Goal: Task Accomplishment & Management: Manage account settings

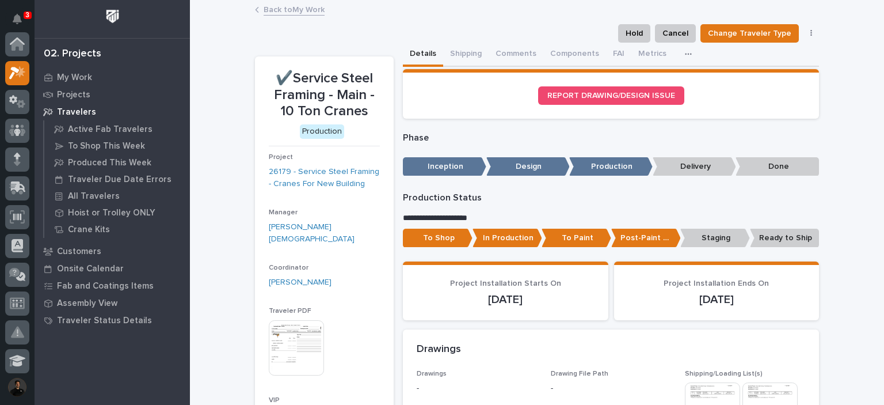
scroll to position [29, 0]
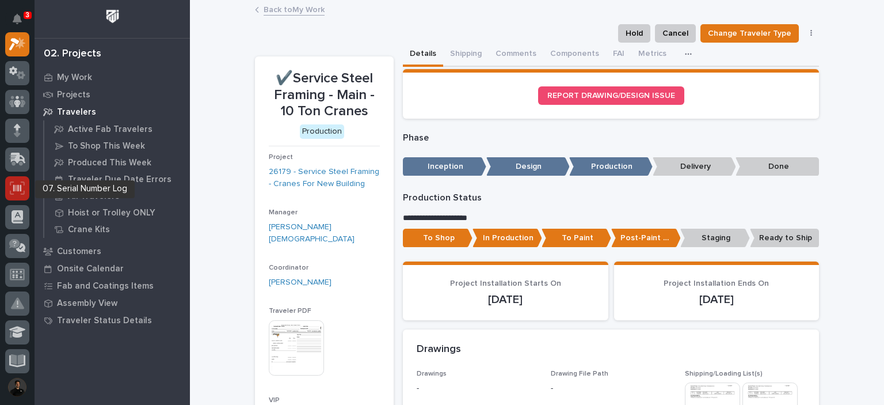
click at [18, 193] on icon at bounding box center [17, 187] width 15 height 13
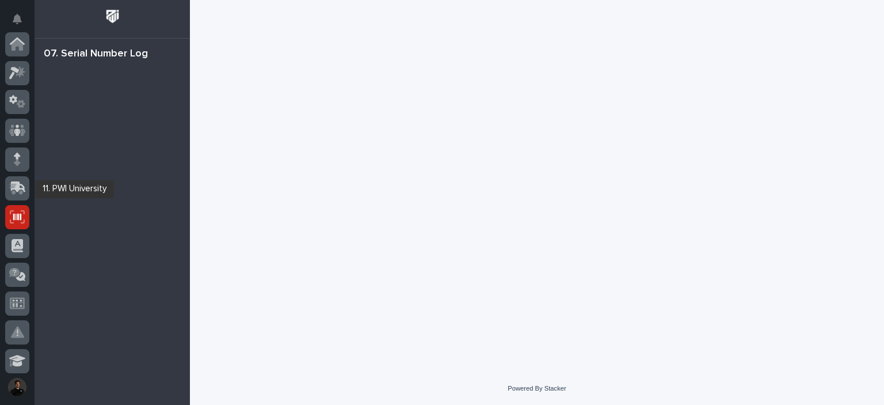
scroll to position [173, 0]
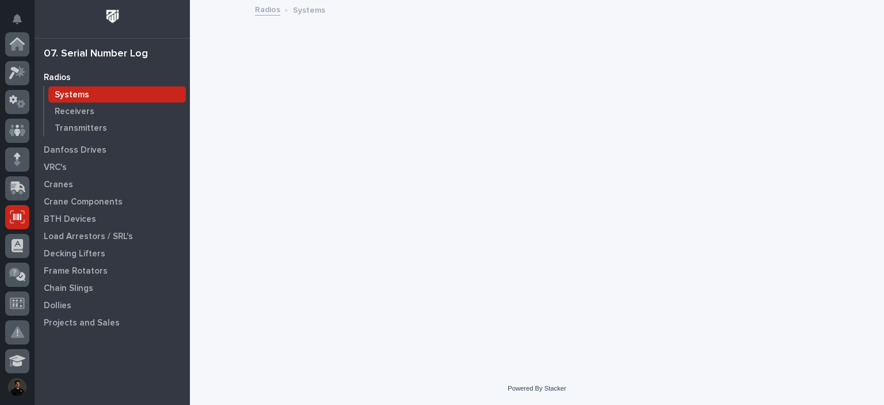
scroll to position [173, 0]
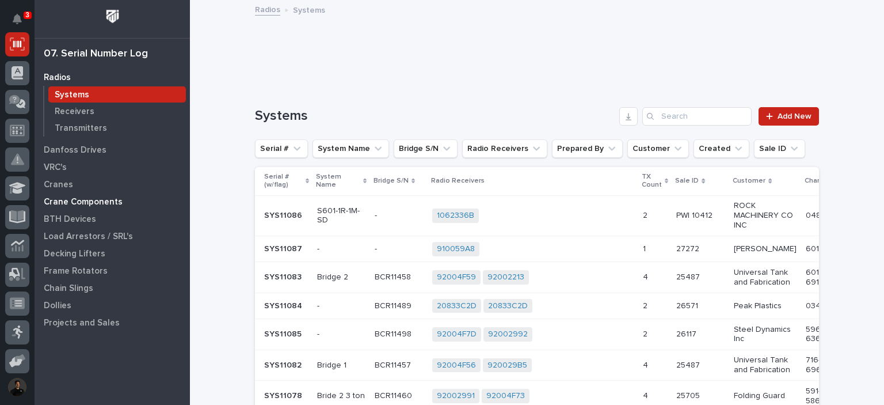
click at [59, 196] on div "Crane Components" at bounding box center [112, 201] width 150 height 16
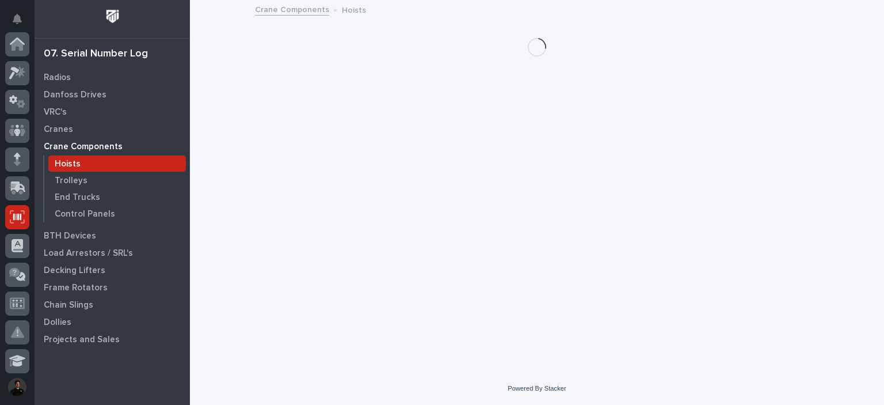
scroll to position [173, 0]
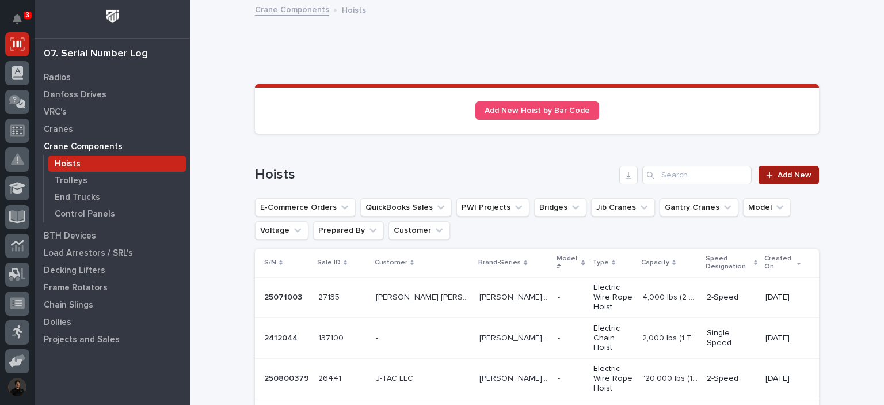
click at [791, 183] on link "Add New" at bounding box center [789, 175] width 60 height 18
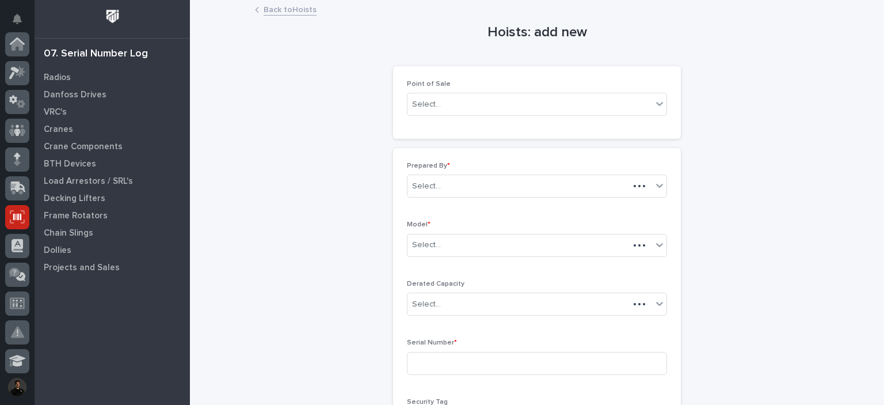
scroll to position [173, 0]
click at [469, 111] on div "Select..." at bounding box center [530, 104] width 245 height 19
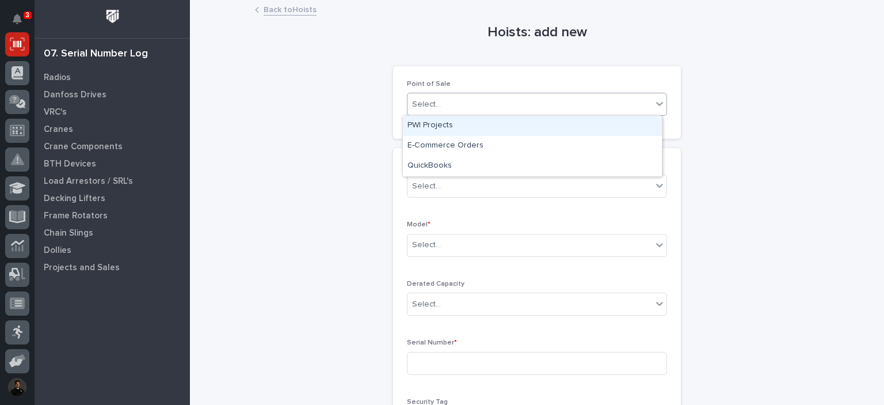
click at [461, 130] on div "PWI Projects" at bounding box center [532, 126] width 259 height 20
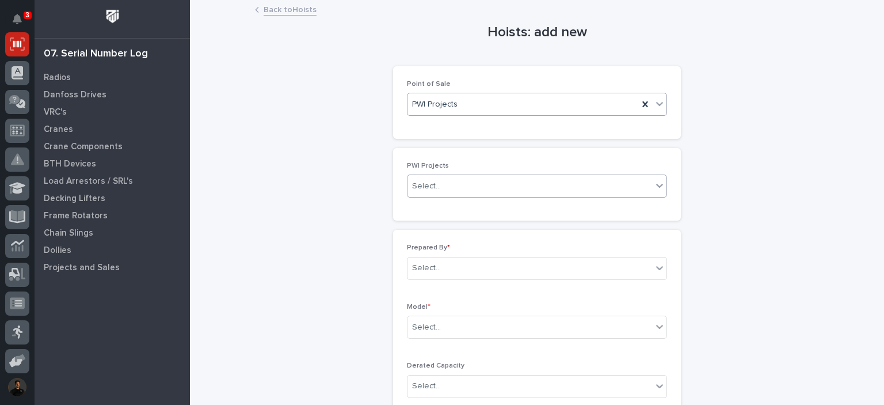
click at [446, 189] on div "Select..." at bounding box center [530, 186] width 245 height 19
type input "*****"
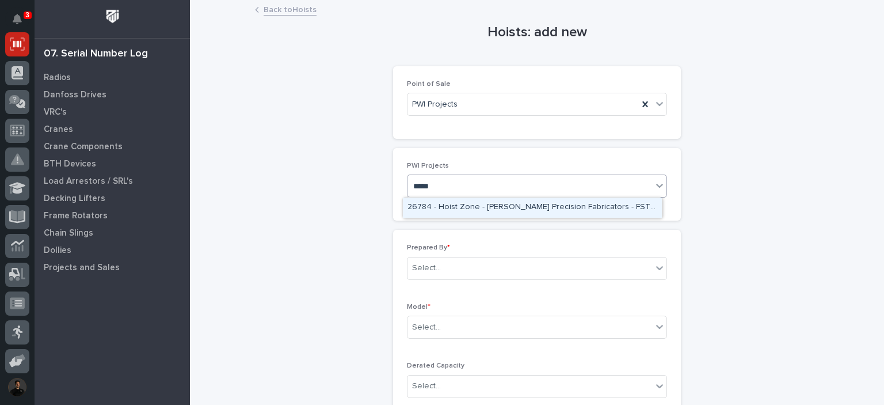
click at [503, 206] on div "26784 - Hoist Zone - [PERSON_NAME] Precision Fabricators - FSTRUL2 Crane System" at bounding box center [532, 207] width 259 height 20
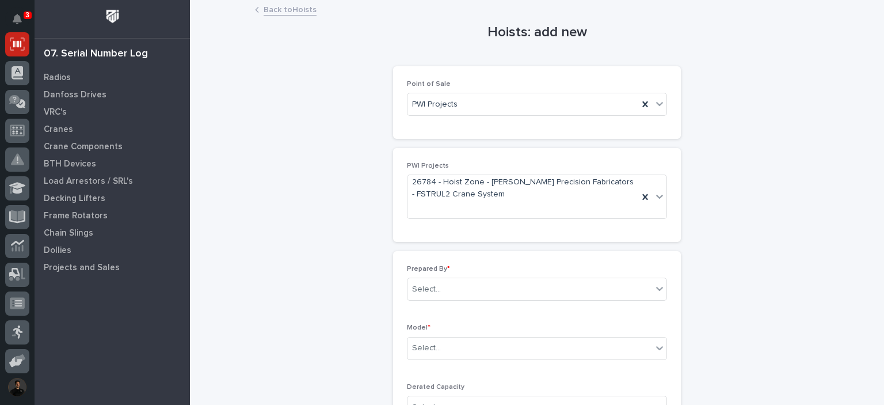
click at [491, 265] on p "Prepared By *" at bounding box center [537, 269] width 260 height 8
click at [483, 312] on div "Prepared By * Select... Model * Select... Derated Capacity Select... Serial Num…" at bounding box center [537, 405] width 260 height 281
click at [483, 286] on div "Select..." at bounding box center [530, 289] width 245 height 19
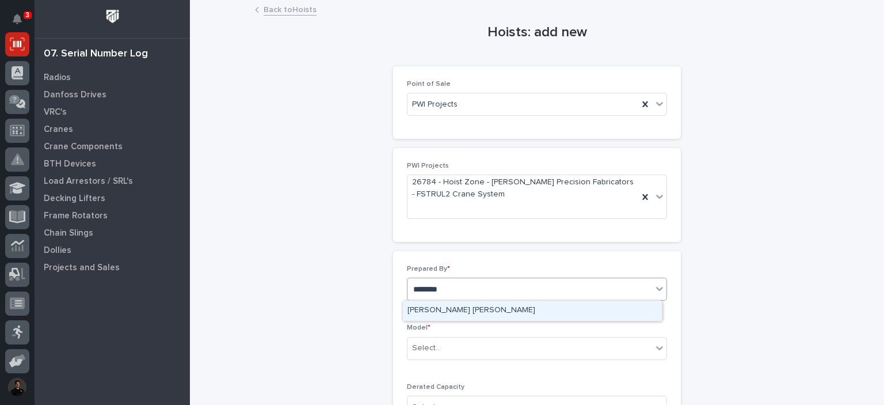
type input "*********"
click at [477, 306] on div "[PERSON_NAME] [PERSON_NAME]" at bounding box center [532, 311] width 259 height 20
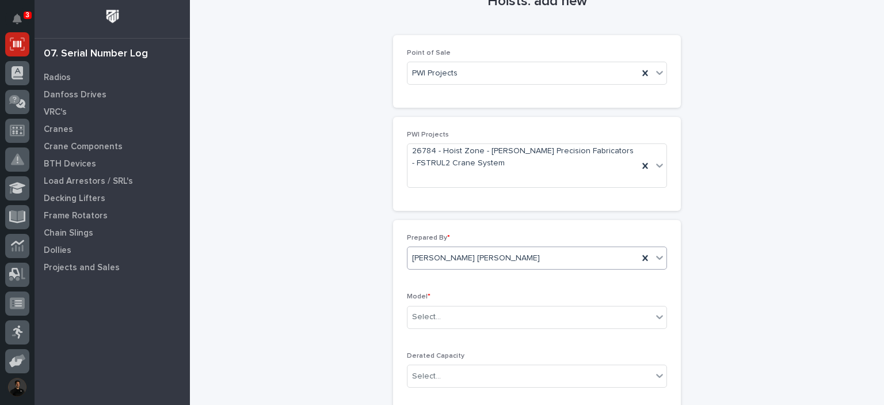
scroll to position [115, 0]
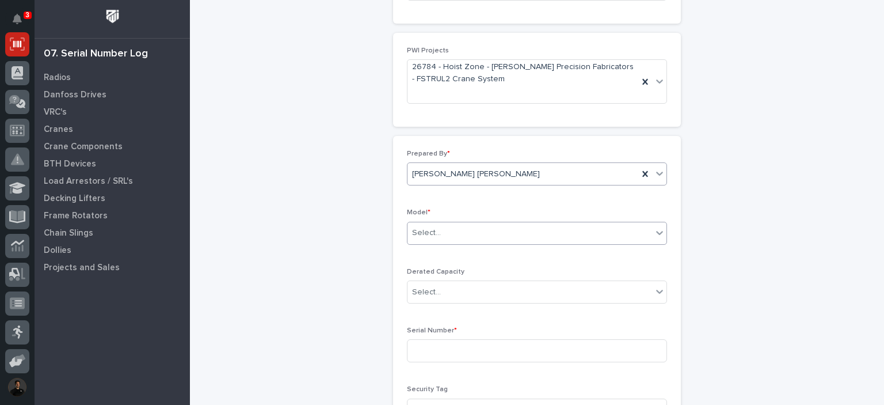
click at [442, 231] on div "Select..." at bounding box center [530, 232] width 245 height 19
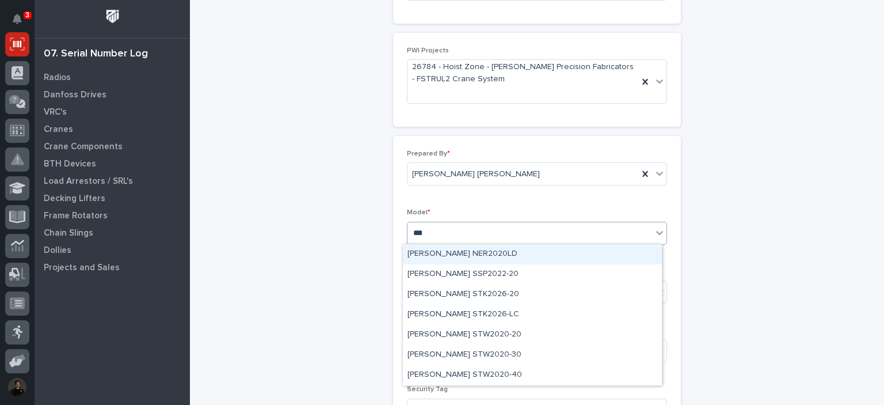
scroll to position [0, 0]
type input "****"
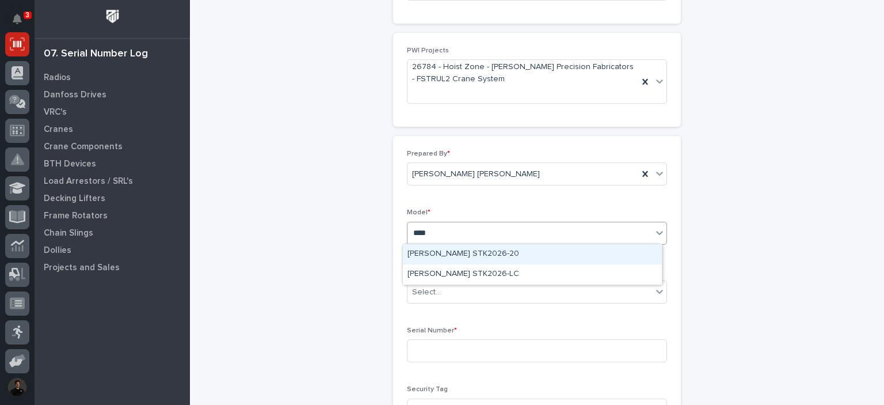
click at [477, 253] on div "[PERSON_NAME] STK2026-20" at bounding box center [532, 254] width 259 height 20
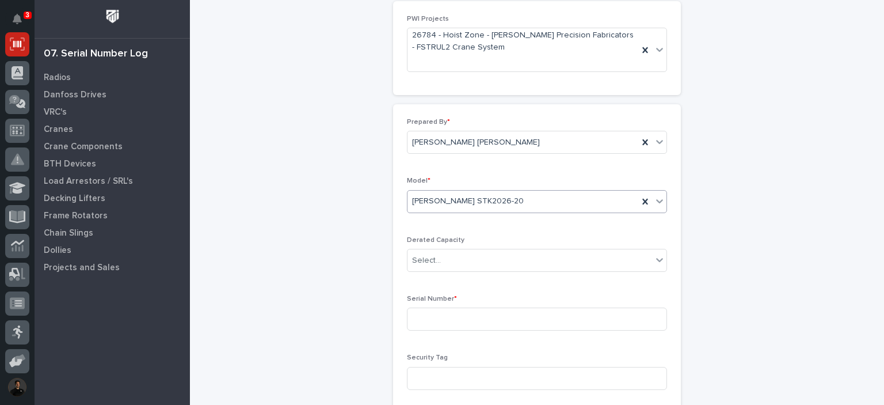
scroll to position [192, 0]
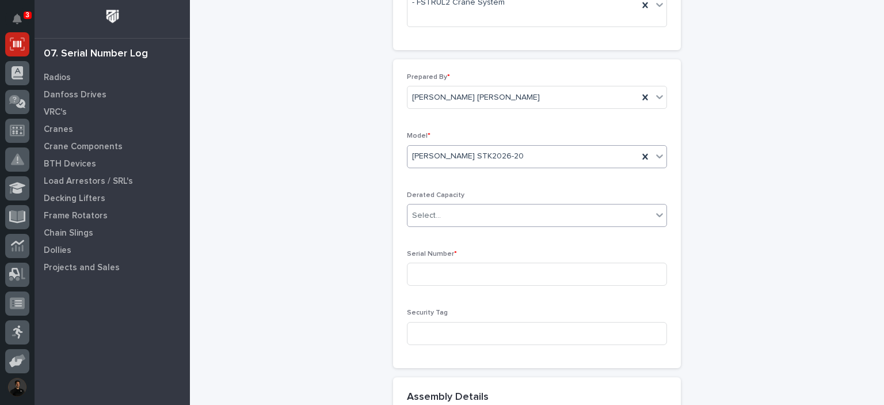
click at [447, 218] on div "Select..." at bounding box center [530, 215] width 245 height 19
click at [461, 213] on div "Select..." at bounding box center [530, 215] width 245 height 19
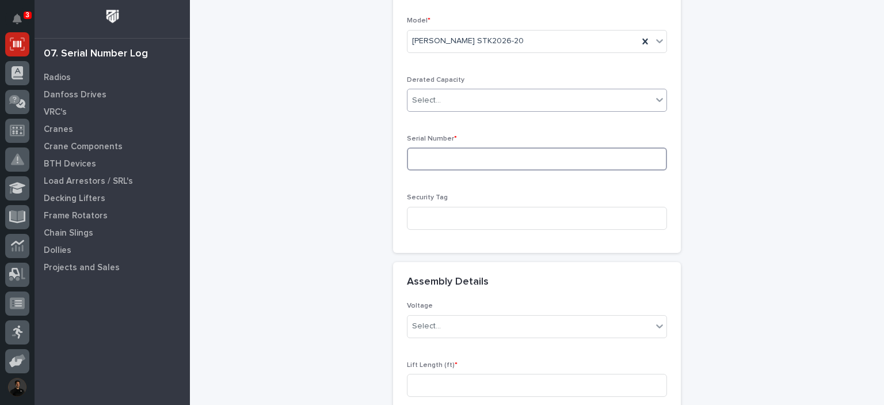
click at [453, 161] on input at bounding box center [537, 158] width 260 height 23
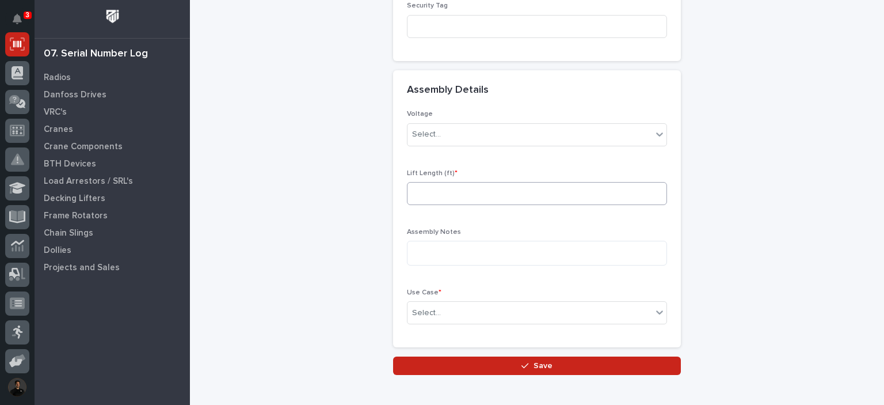
type input "25051041"
click at [439, 193] on input at bounding box center [537, 193] width 260 height 23
type input "20"
click at [429, 313] on div "Select..." at bounding box center [426, 313] width 29 height 12
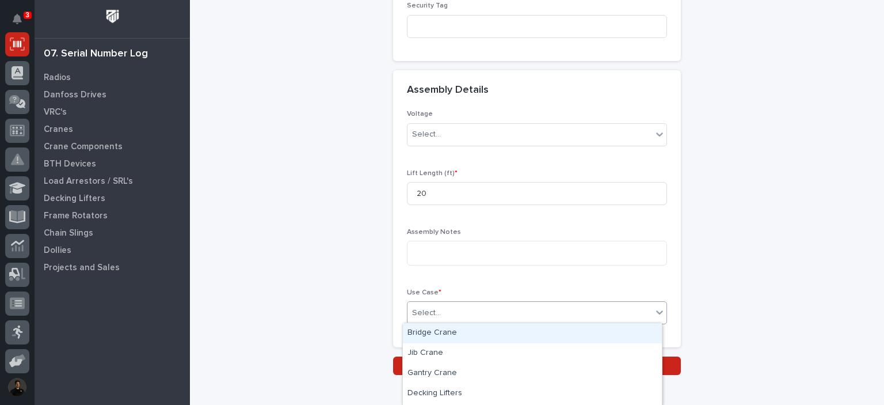
click at [433, 335] on div "Bridge Crane" at bounding box center [532, 333] width 259 height 20
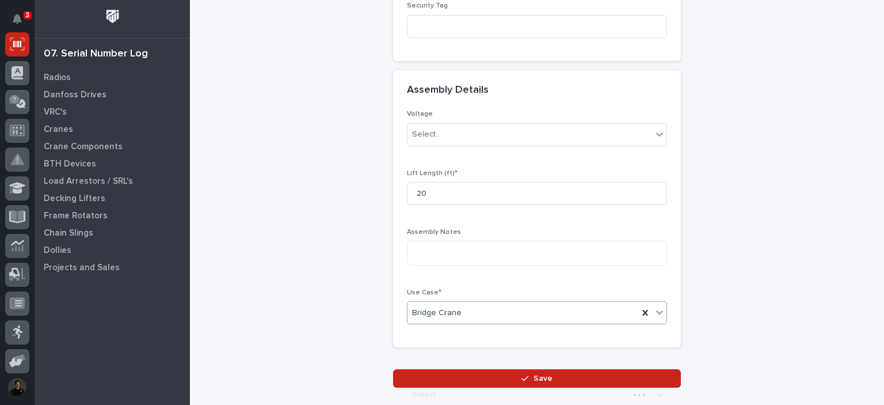
click at [442, 360] on div "Bridge Crane * Select..." at bounding box center [537, 392] width 288 height 73
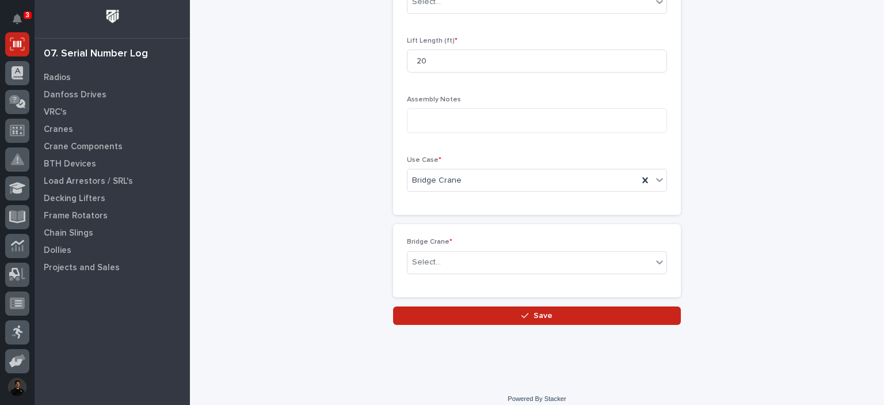
scroll to position [639, 0]
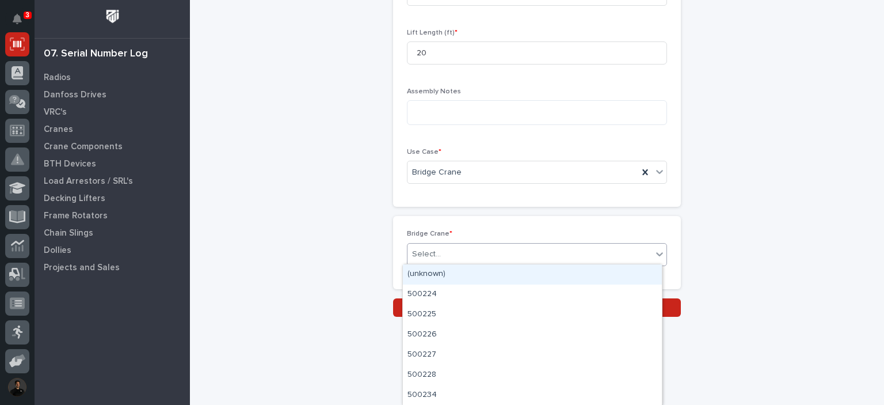
click at [465, 254] on div "Select..." at bounding box center [530, 254] width 245 height 19
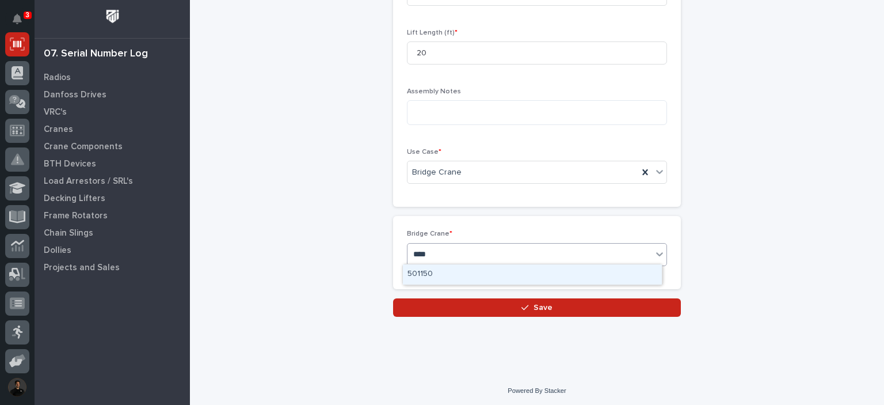
type input "*****"
click at [506, 274] on div "BCR11505" at bounding box center [532, 274] width 259 height 20
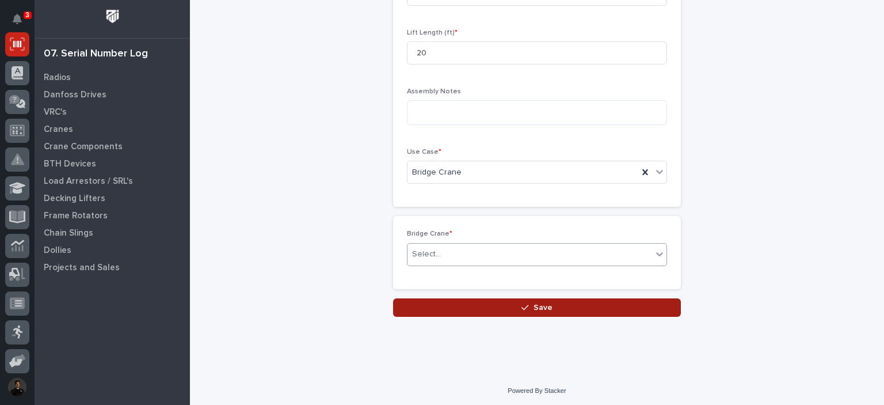
click at [508, 298] on button "Save" at bounding box center [537, 307] width 288 height 18
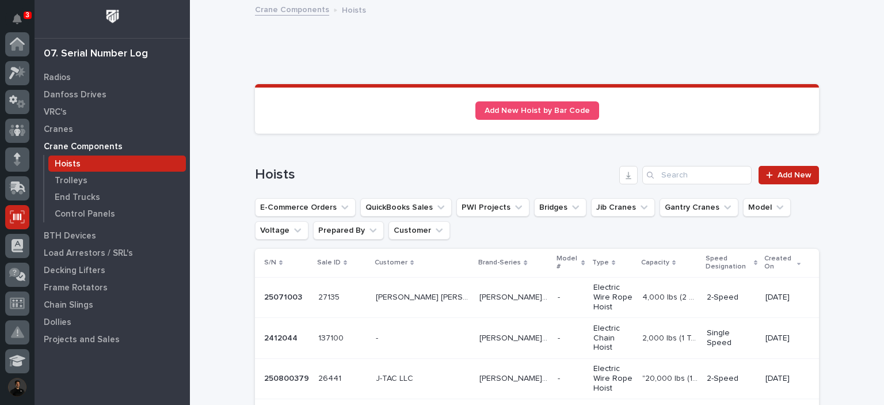
scroll to position [173, 0]
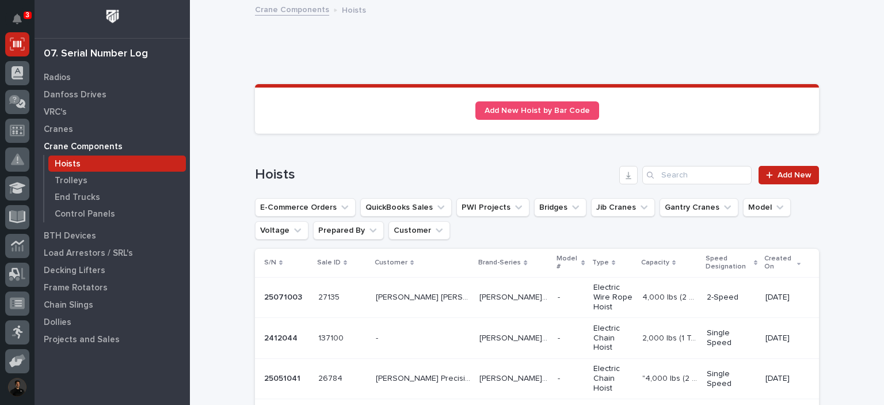
click at [458, 358] on td "[PERSON_NAME] Precision Fabricators [PERSON_NAME] Precision Fabricators" at bounding box center [423, 378] width 104 height 41
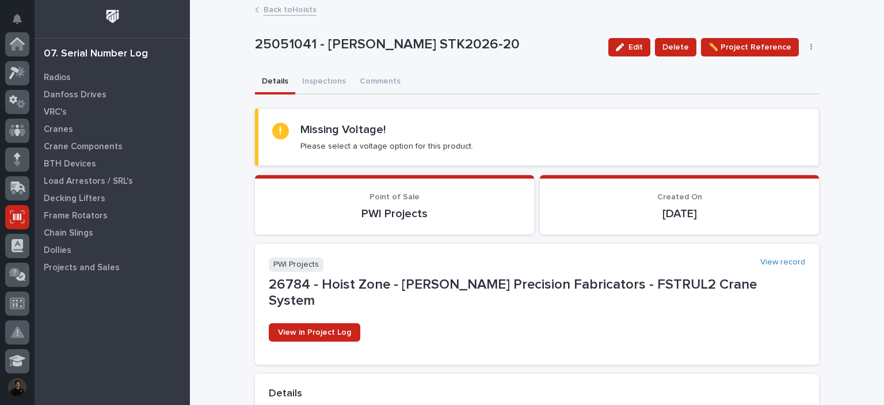
scroll to position [173, 0]
click at [327, 77] on button "Inspections" at bounding box center [324, 82] width 58 height 24
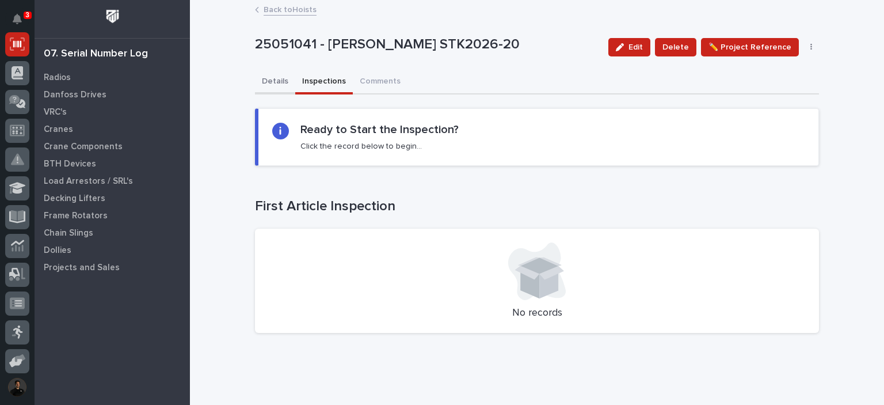
click at [257, 79] on button "Details" at bounding box center [275, 82] width 40 height 24
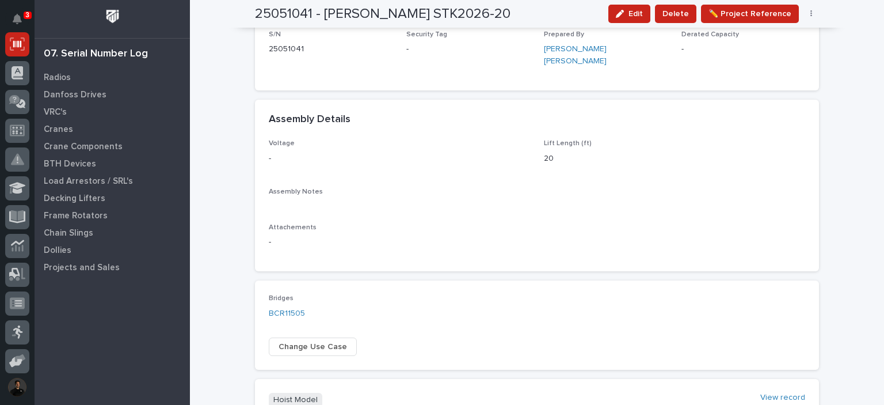
scroll to position [307, 0]
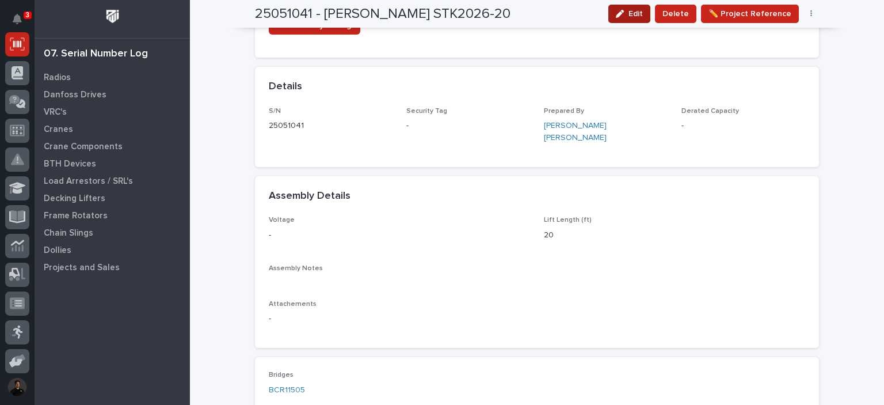
click at [640, 20] on button "Edit" at bounding box center [630, 14] width 42 height 18
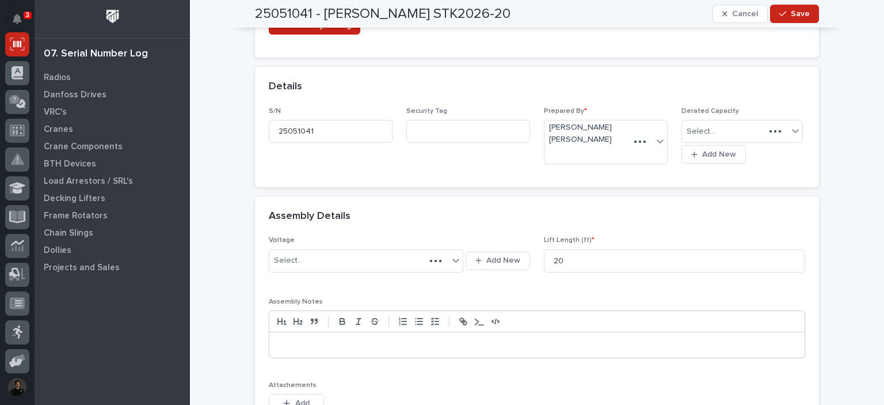
scroll to position [364, 0]
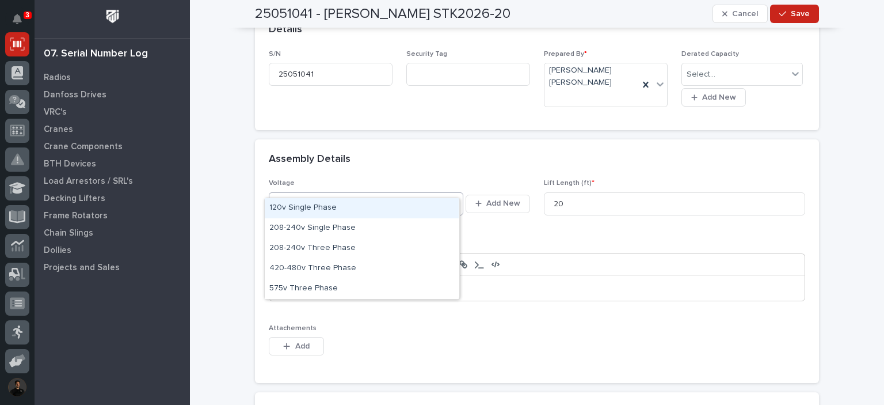
click at [317, 194] on div "Select..." at bounding box center [358, 203] width 179 height 19
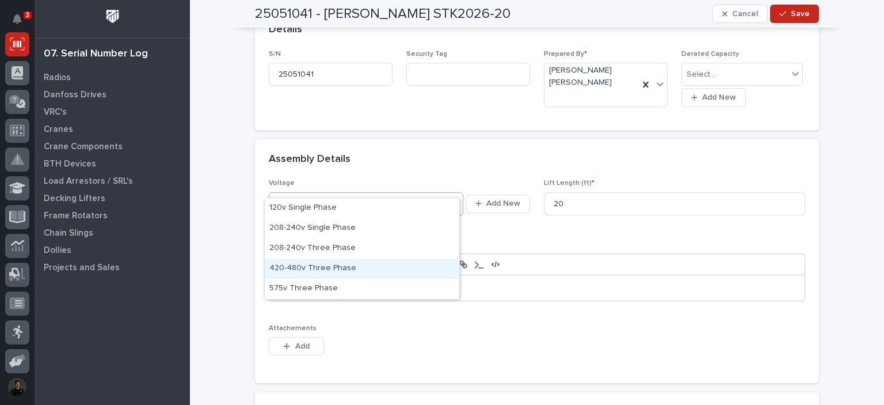
click at [305, 266] on div "420-480v Three Phase" at bounding box center [362, 269] width 194 height 20
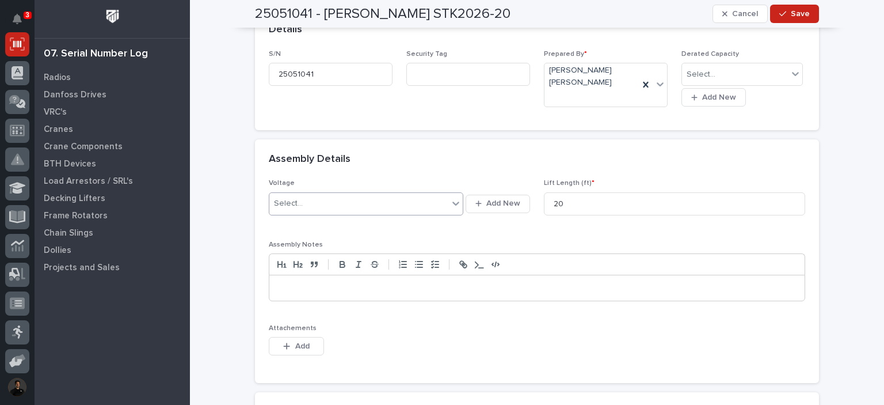
scroll to position [331, 0]
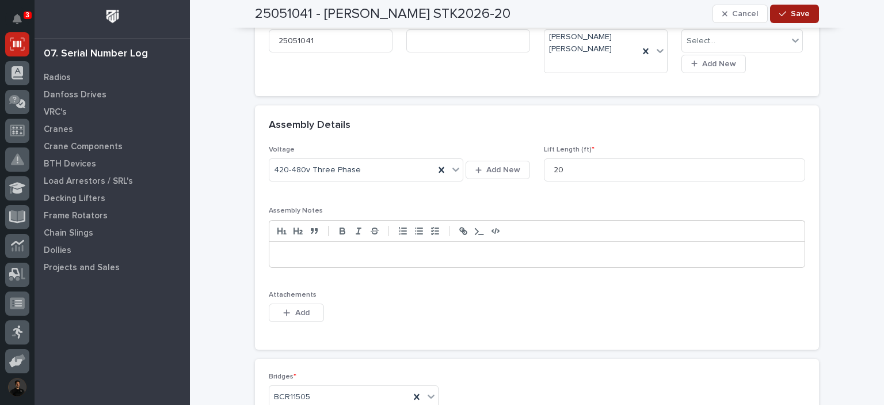
click at [781, 14] on icon "button" at bounding box center [783, 14] width 7 height 8
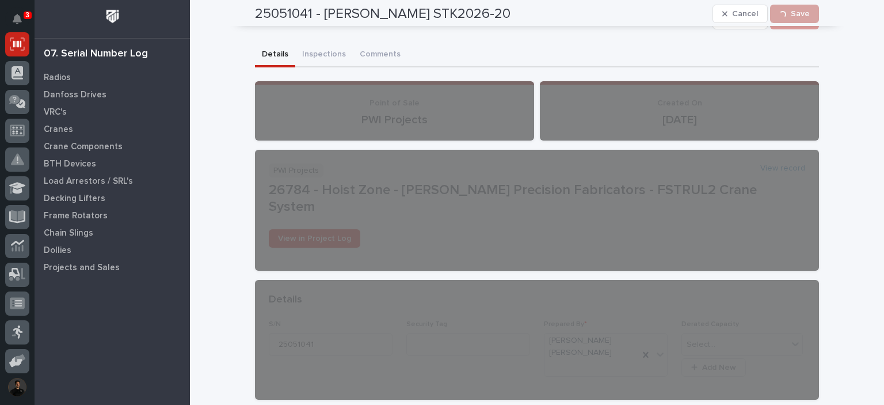
scroll to position [0, 0]
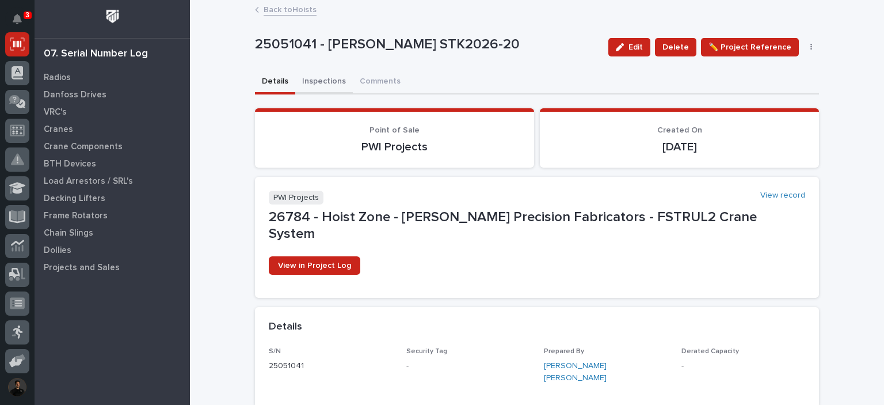
click at [316, 81] on button "Inspections" at bounding box center [324, 82] width 58 height 24
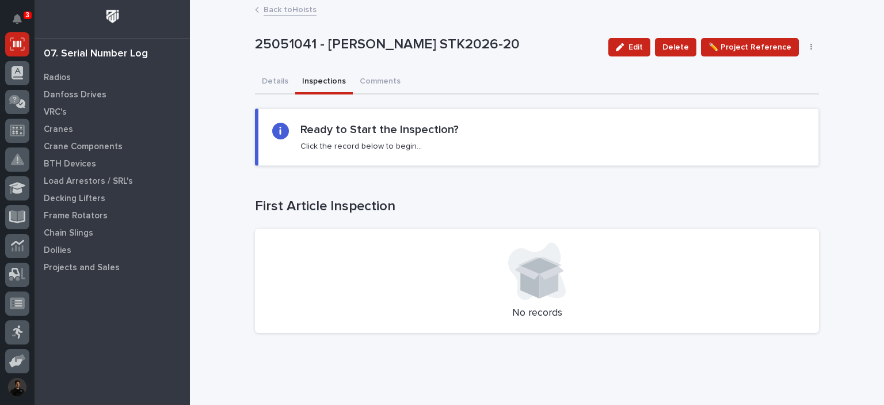
click at [302, 123] on h2 "Ready to Start the Inspection?" at bounding box center [380, 130] width 158 height 14
click at [271, 80] on button "Details" at bounding box center [275, 82] width 40 height 24
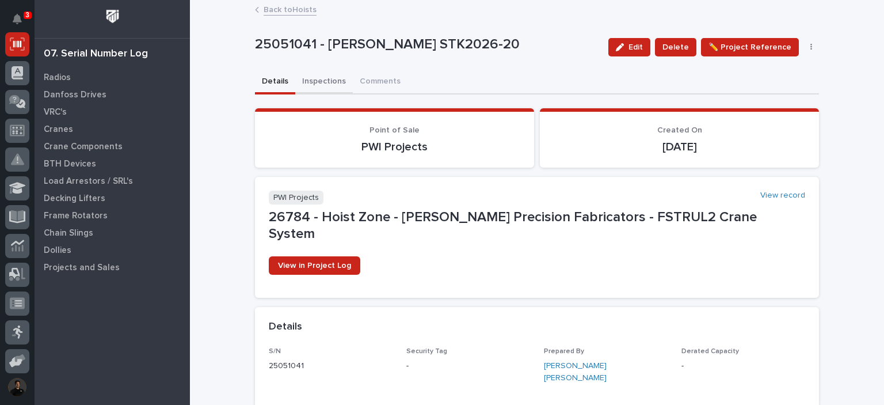
click at [309, 75] on button "Inspections" at bounding box center [324, 82] width 58 height 24
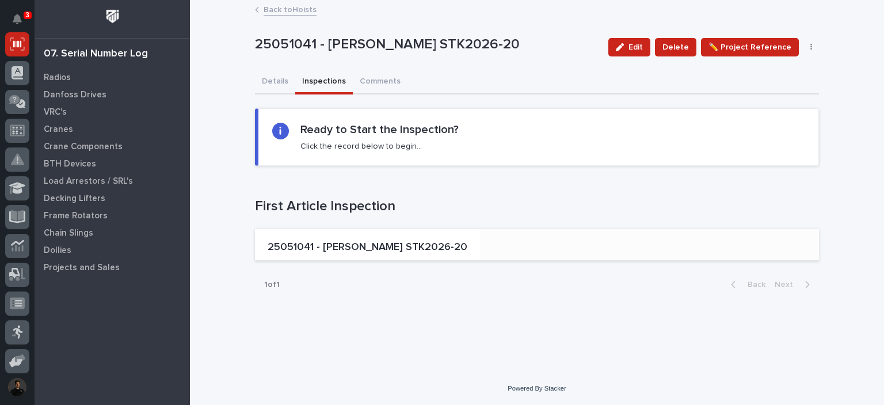
click at [362, 246] on p "25051041 - [PERSON_NAME] STK2026-20" at bounding box center [368, 247] width 200 height 13
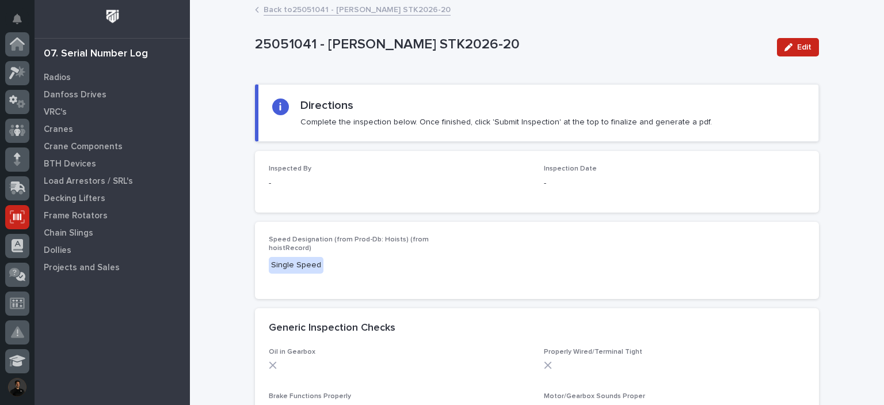
scroll to position [173, 0]
click at [810, 47] on button "Edit" at bounding box center [798, 47] width 42 height 18
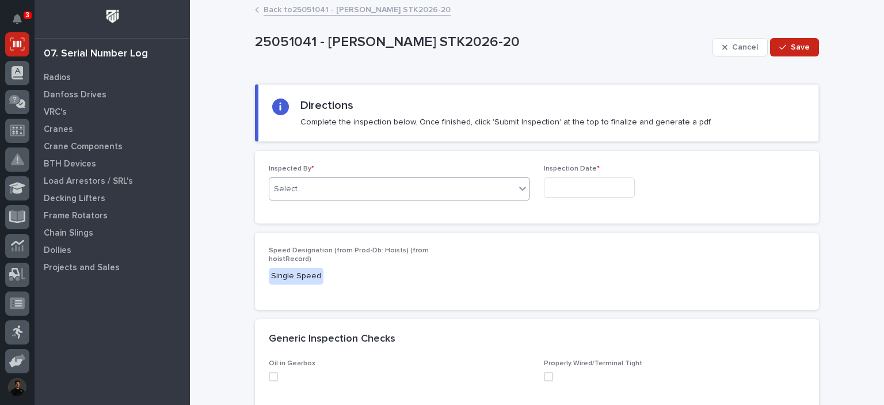
click at [352, 187] on div "Select..." at bounding box center [392, 189] width 246 height 19
type input "*********"
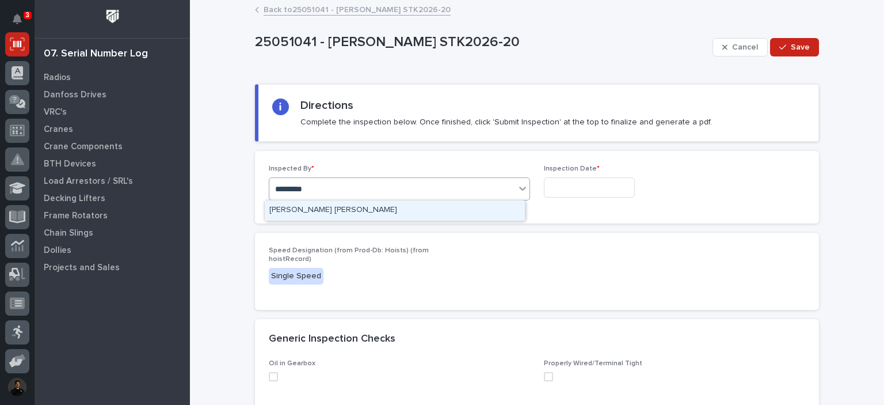
click at [312, 204] on div "[PERSON_NAME] [PERSON_NAME]" at bounding box center [395, 210] width 260 height 20
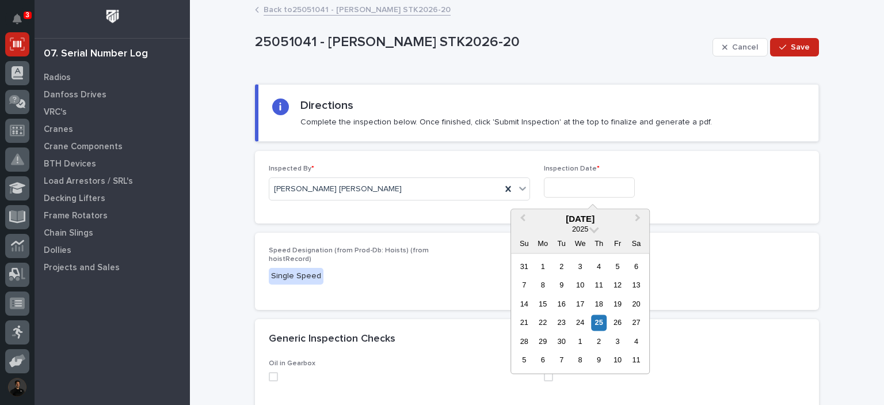
click at [577, 184] on input "text" at bounding box center [589, 187] width 91 height 20
click at [602, 315] on div "25" at bounding box center [599, 323] width 16 height 16
type input "**********"
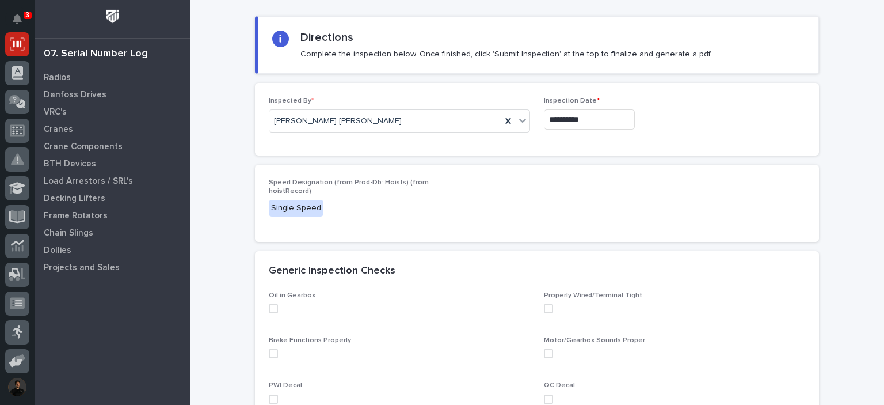
scroll to position [192, 0]
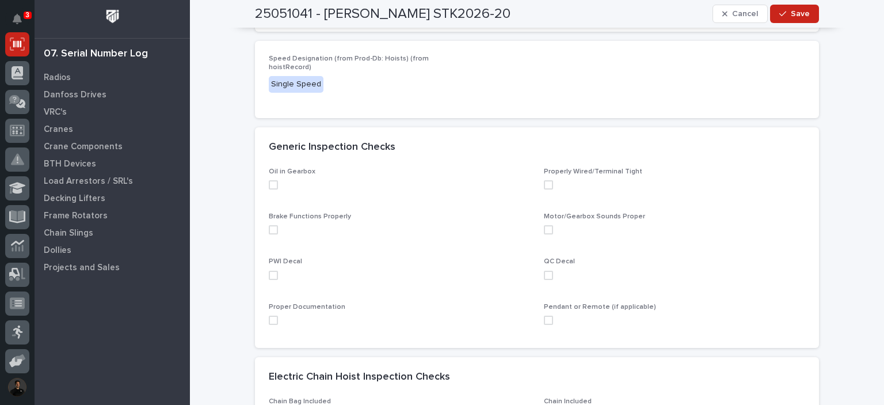
click at [269, 181] on span at bounding box center [273, 184] width 9 height 9
click at [271, 227] on span at bounding box center [273, 229] width 9 height 9
click at [269, 269] on div "PWI Decal" at bounding box center [399, 272] width 261 height 31
click at [271, 280] on div "PWI Decal" at bounding box center [399, 272] width 261 height 31
click at [271, 271] on span at bounding box center [273, 275] width 9 height 9
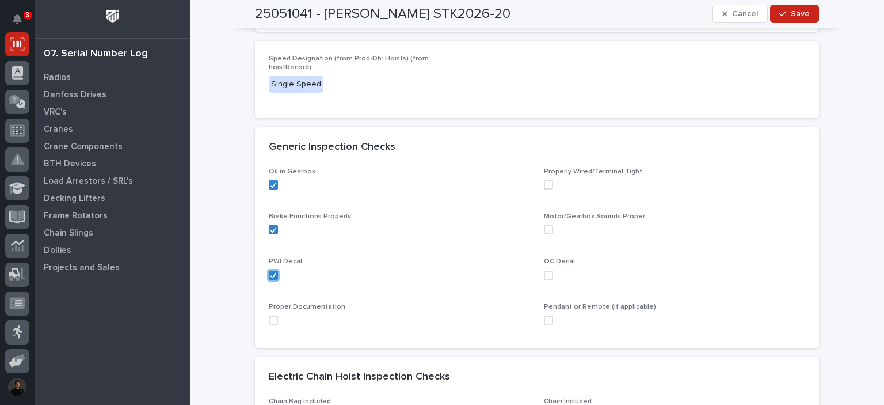
click at [269, 320] on span at bounding box center [273, 320] width 9 height 9
click at [547, 318] on span at bounding box center [548, 320] width 9 height 9
click at [544, 277] on span at bounding box center [548, 275] width 9 height 9
click at [545, 227] on span at bounding box center [548, 229] width 9 height 9
click at [545, 187] on span at bounding box center [548, 184] width 9 height 9
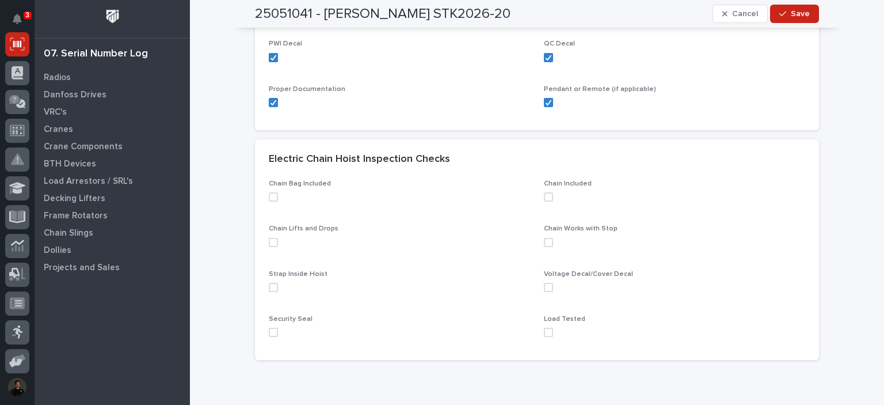
scroll to position [422, 0]
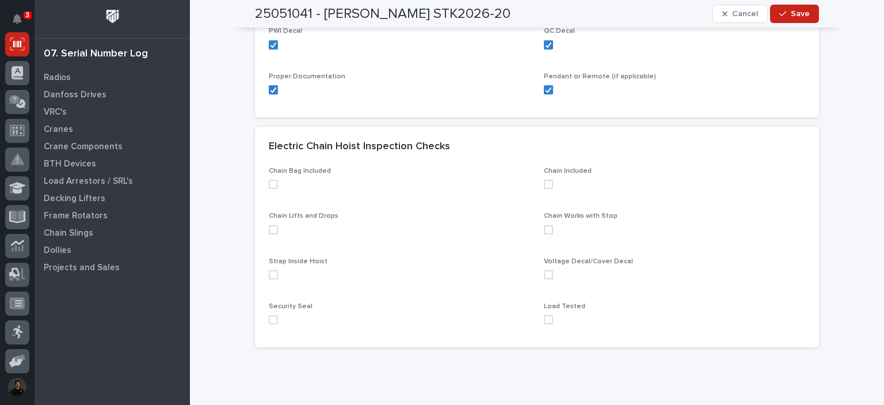
click at [269, 180] on span at bounding box center [273, 184] width 9 height 9
click at [271, 232] on span at bounding box center [273, 229] width 9 height 9
click at [272, 276] on span at bounding box center [273, 274] width 9 height 9
click at [269, 318] on span at bounding box center [273, 319] width 9 height 9
click at [544, 318] on span at bounding box center [548, 319] width 9 height 9
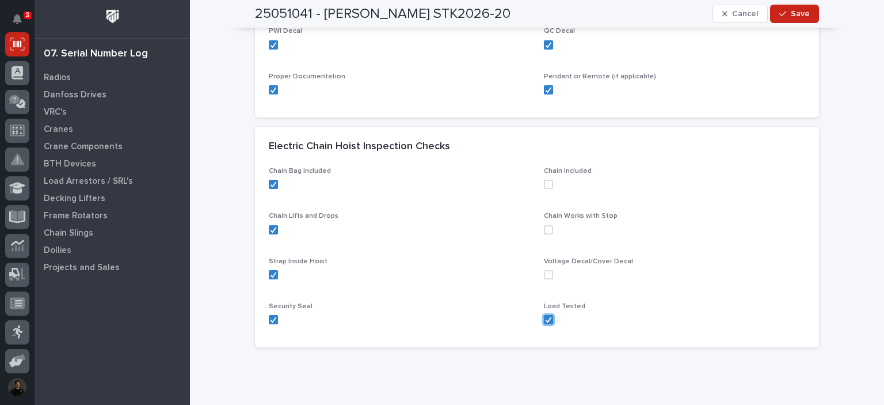
click at [545, 275] on span at bounding box center [548, 274] width 9 height 9
click at [546, 223] on div "Chain Works with Stop" at bounding box center [674, 227] width 261 height 31
click at [547, 227] on span at bounding box center [548, 229] width 9 height 9
click at [548, 172] on span "Chain Included" at bounding box center [568, 171] width 48 height 7
drag, startPoint x: 546, startPoint y: 177, endPoint x: 547, endPoint y: 184, distance: 6.9
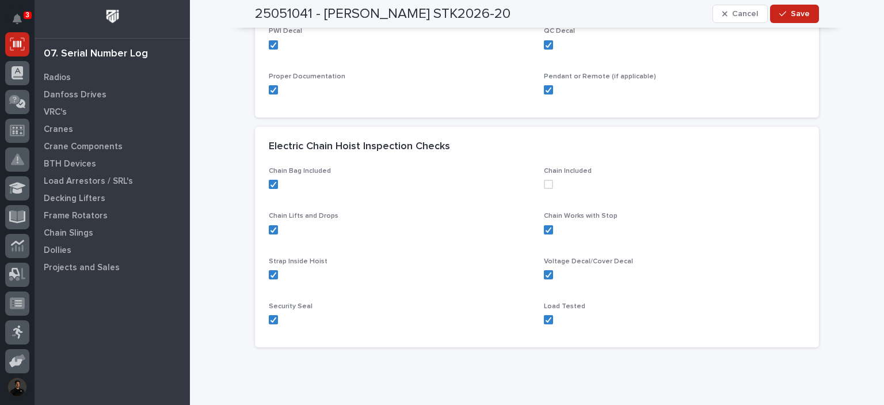
click at [546, 179] on div "Chain Included" at bounding box center [674, 182] width 261 height 31
click at [547, 184] on span at bounding box center [548, 184] width 9 height 9
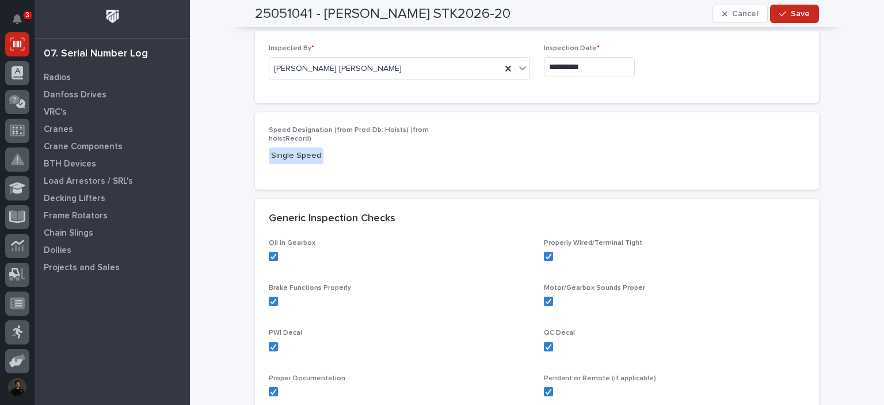
scroll to position [0, 0]
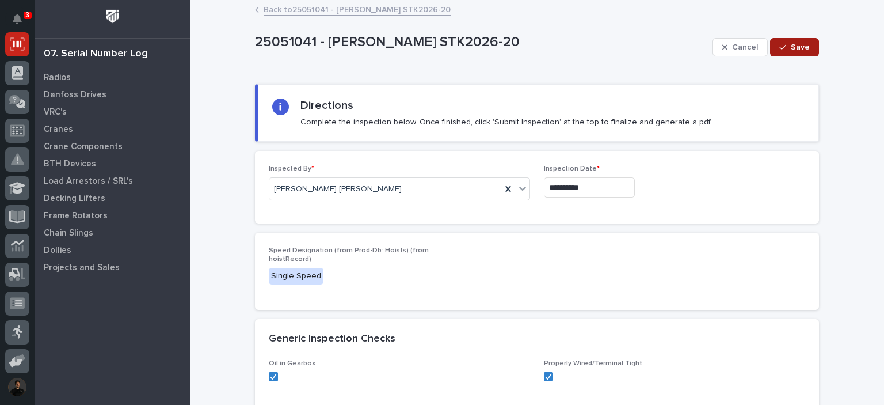
click at [797, 52] on button "Save" at bounding box center [794, 47] width 49 height 18
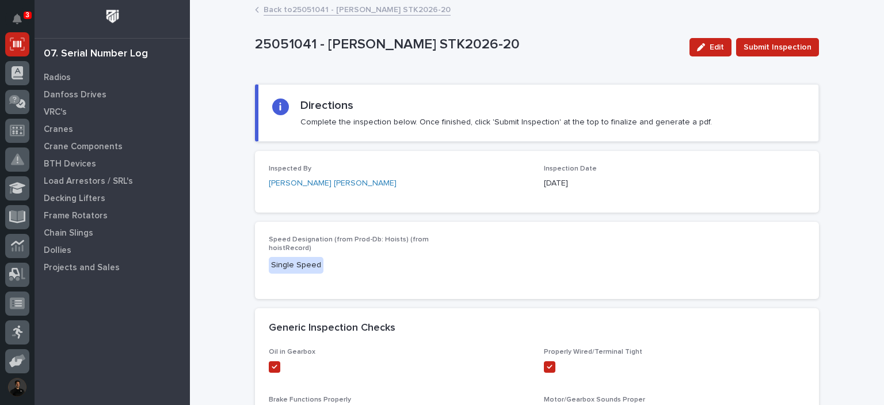
click at [797, 52] on span "Submit Inspection" at bounding box center [778, 47] width 68 height 14
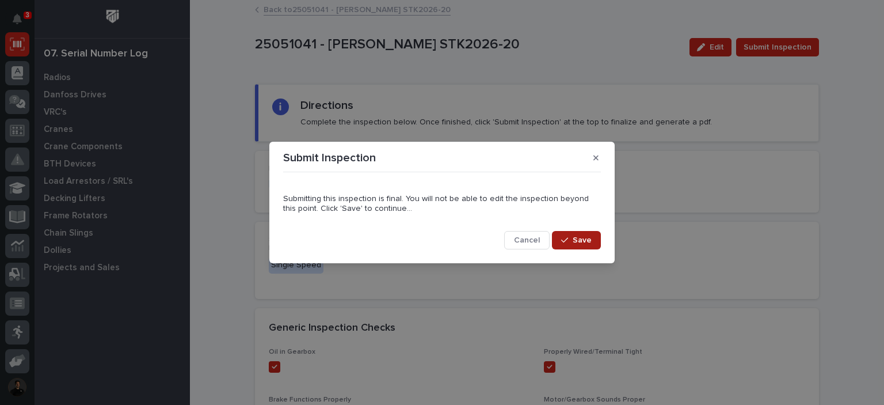
click at [591, 242] on span "Save" at bounding box center [582, 240] width 19 height 10
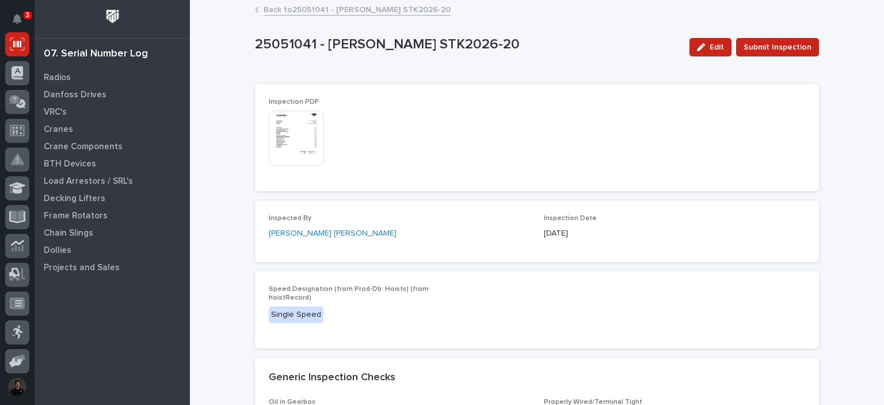
click at [289, 127] on img at bounding box center [296, 138] width 55 height 55
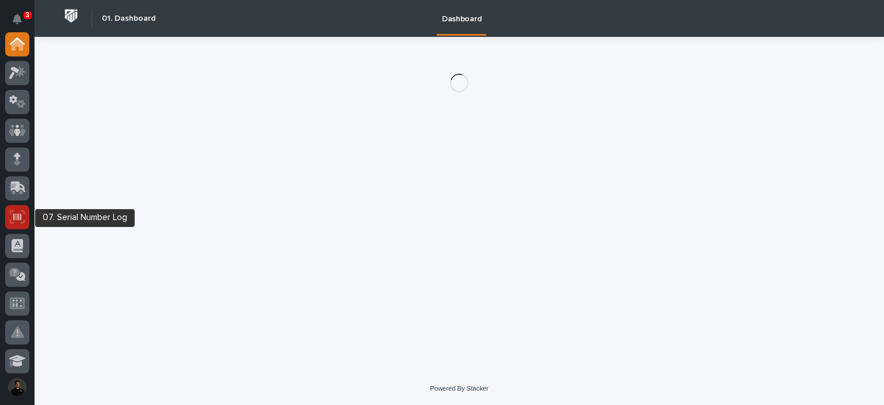
click at [14, 213] on icon at bounding box center [17, 216] width 15 height 13
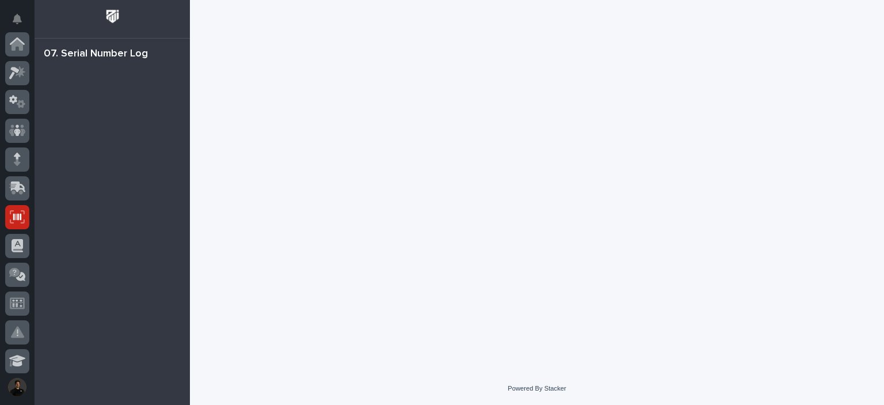
scroll to position [173, 0]
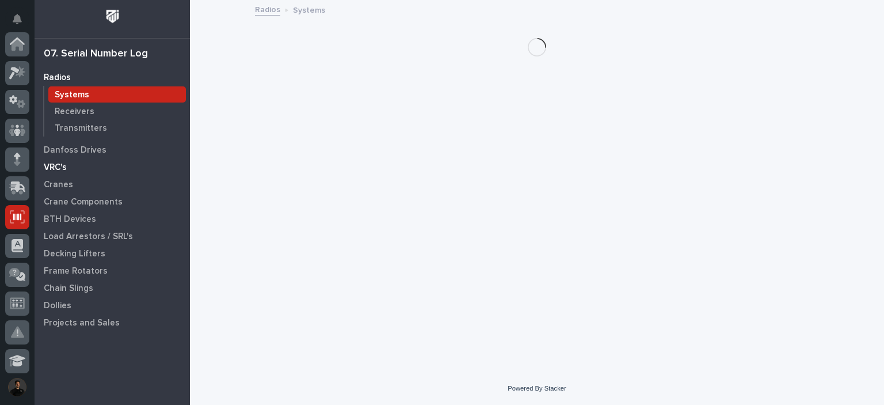
scroll to position [173, 0]
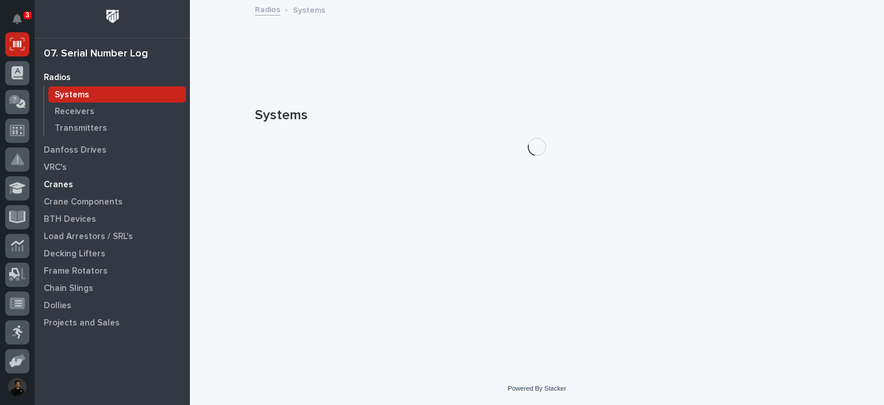
click at [63, 180] on p "Cranes" at bounding box center [58, 185] width 29 height 10
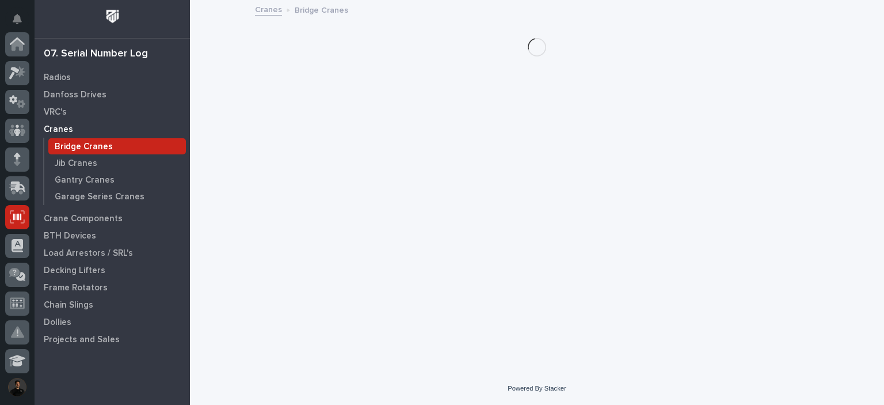
scroll to position [173, 0]
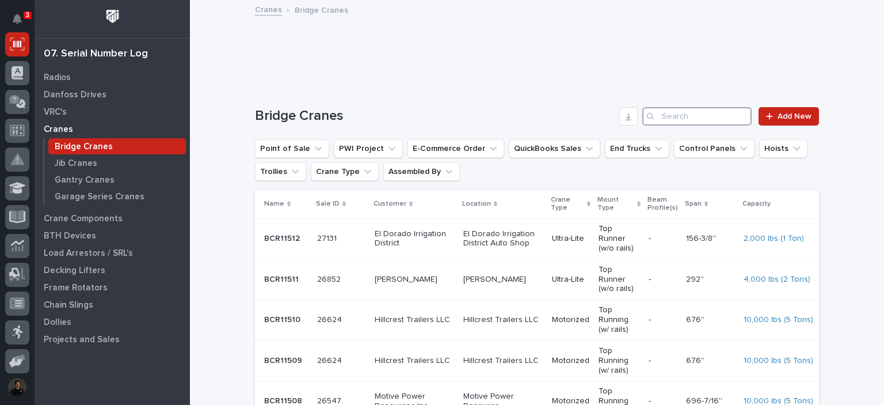
click at [670, 109] on input "Search" at bounding box center [697, 116] width 109 height 18
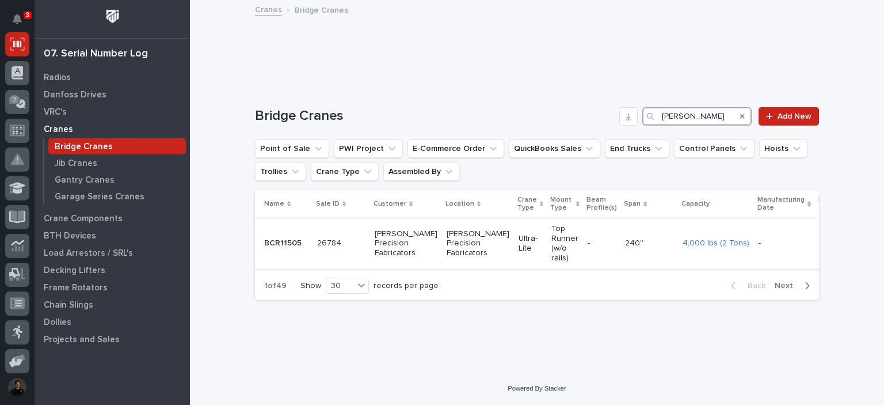
type input "[PERSON_NAME]"
click at [423, 255] on td "[PERSON_NAME] Precision Fabricators" at bounding box center [406, 243] width 72 height 50
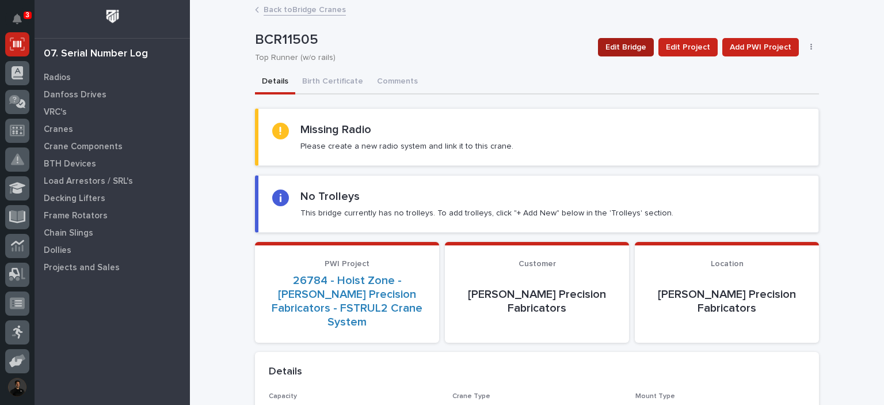
click at [631, 44] on span "Edit Bridge" at bounding box center [626, 47] width 41 height 14
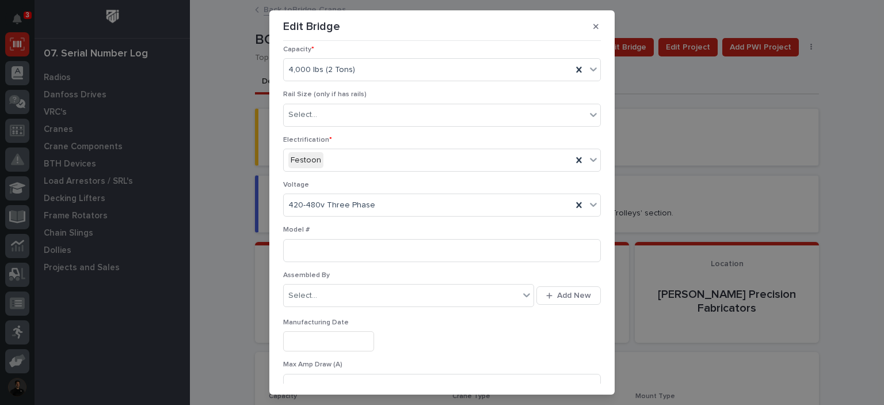
scroll to position [192, 0]
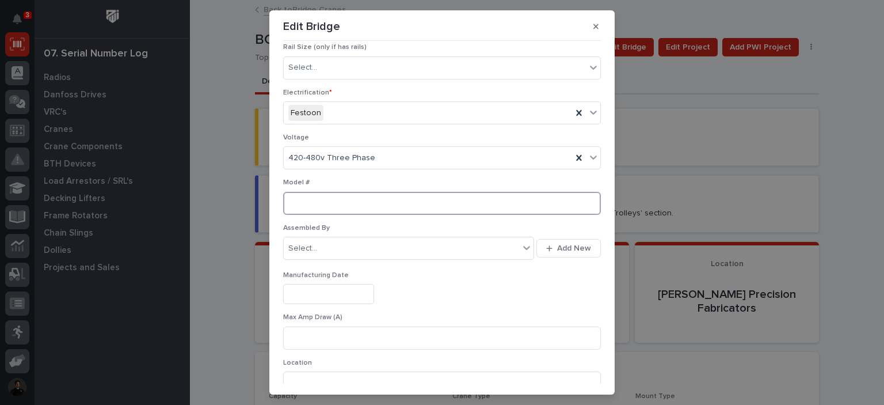
click at [357, 202] on input at bounding box center [442, 203] width 318 height 23
type input "TRUL2"
click at [321, 245] on div "Select..." at bounding box center [402, 248] width 236 height 19
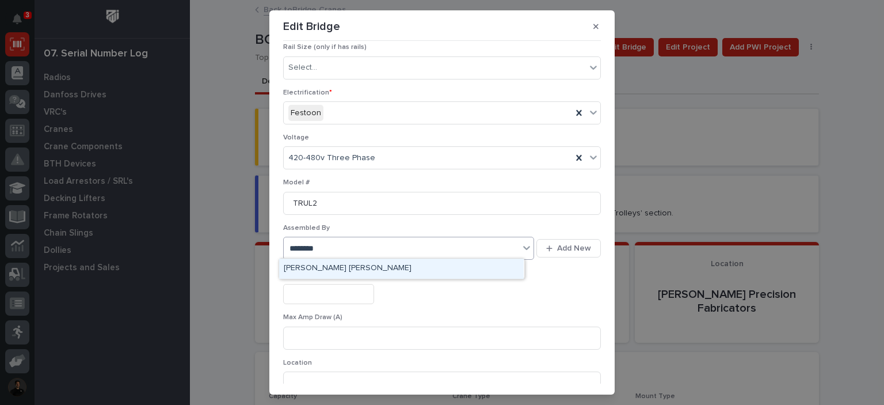
type input "*********"
click at [320, 274] on div "[PERSON_NAME] [PERSON_NAME]" at bounding box center [401, 269] width 245 height 20
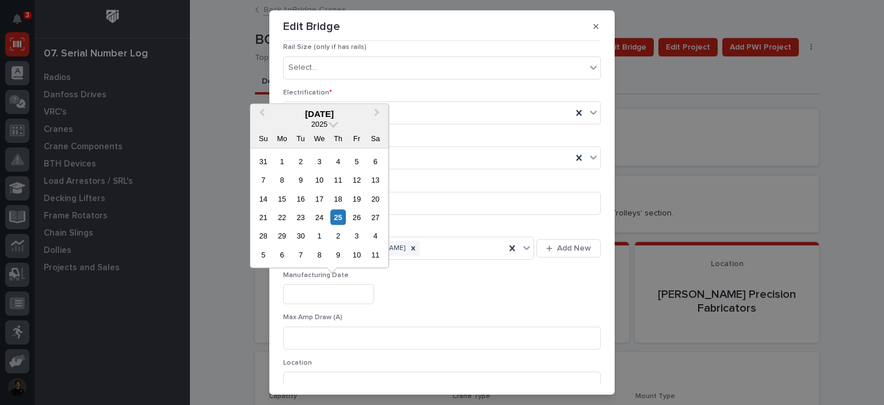
click at [313, 285] on input "text" at bounding box center [328, 294] width 91 height 20
click at [343, 219] on div "25" at bounding box center [339, 218] width 16 height 16
type input "**********"
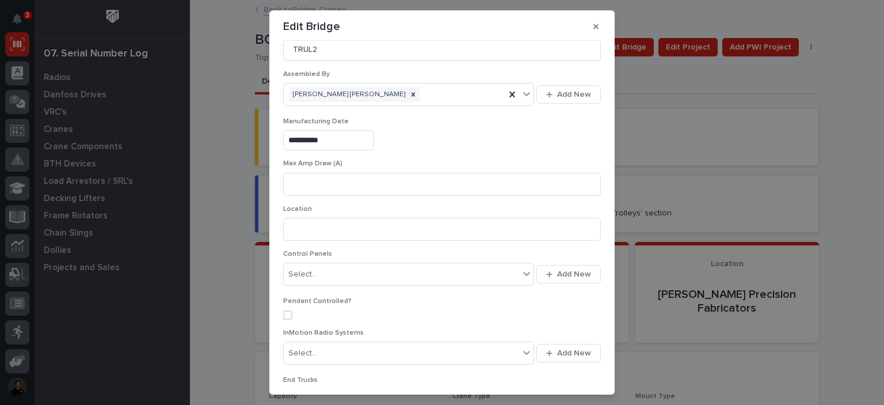
scroll to position [499, 0]
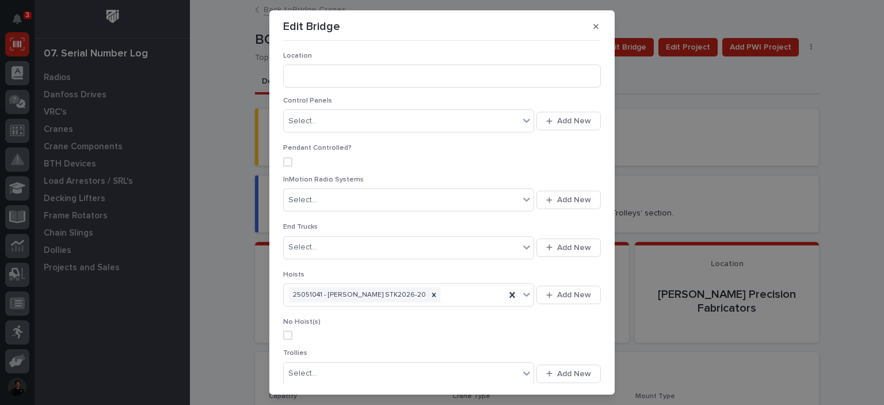
click at [284, 161] on span at bounding box center [287, 161] width 9 height 9
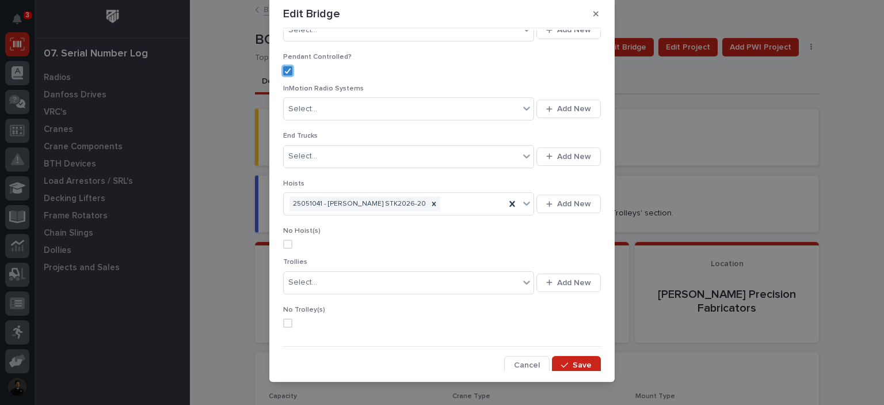
scroll to position [24, 0]
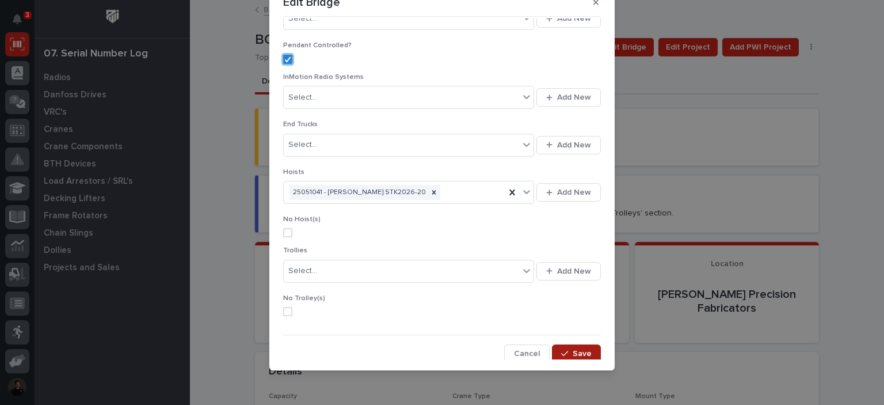
click at [573, 348] on span "Save" at bounding box center [582, 353] width 19 height 10
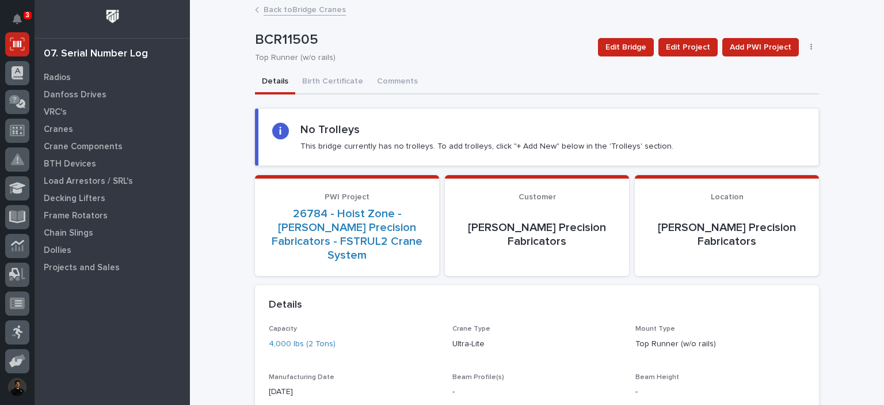
click at [535, 138] on div "No Trolleys This bridge currently has no trolleys. To add trolleys, click "+ Ad…" at bounding box center [487, 137] width 373 height 29
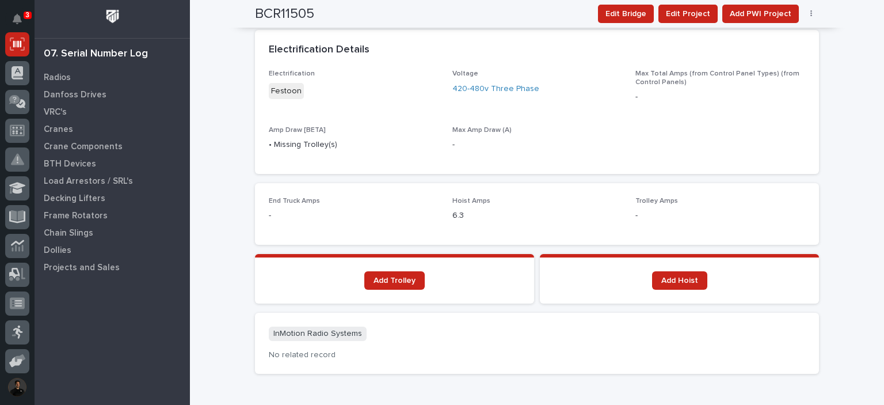
scroll to position [677, 0]
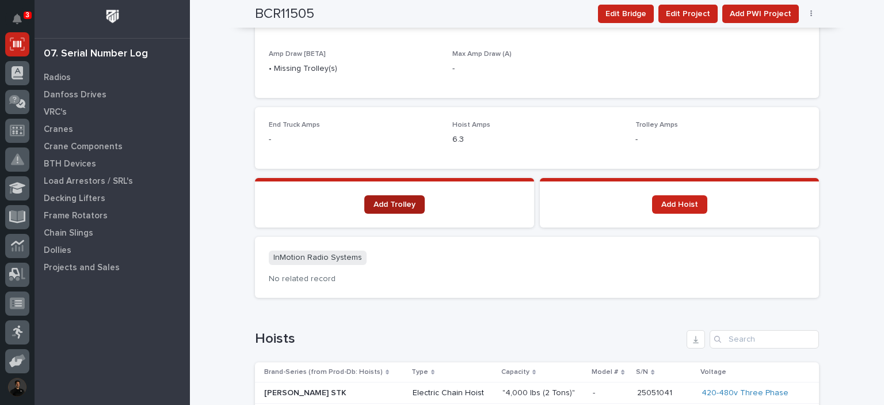
click at [385, 200] on span "Add Trolley" at bounding box center [395, 204] width 42 height 8
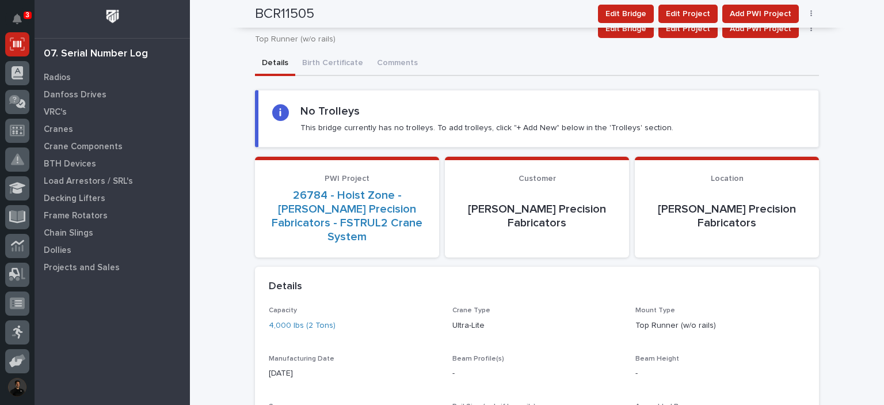
scroll to position [0, 0]
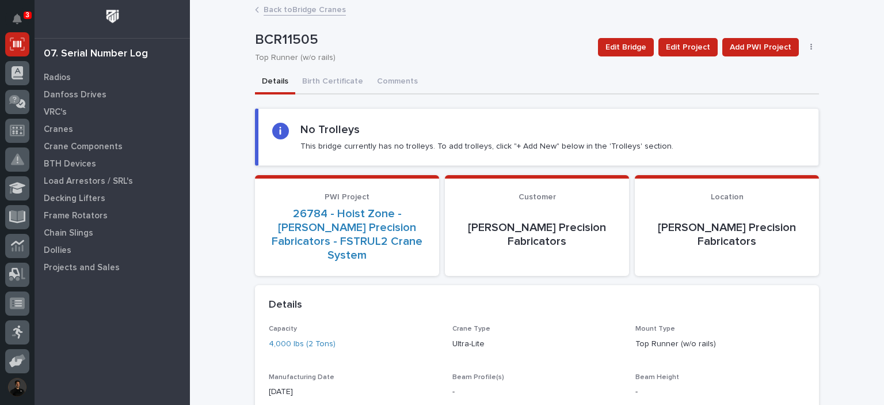
click at [317, 86] on button "Birth Certificate" at bounding box center [332, 82] width 75 height 24
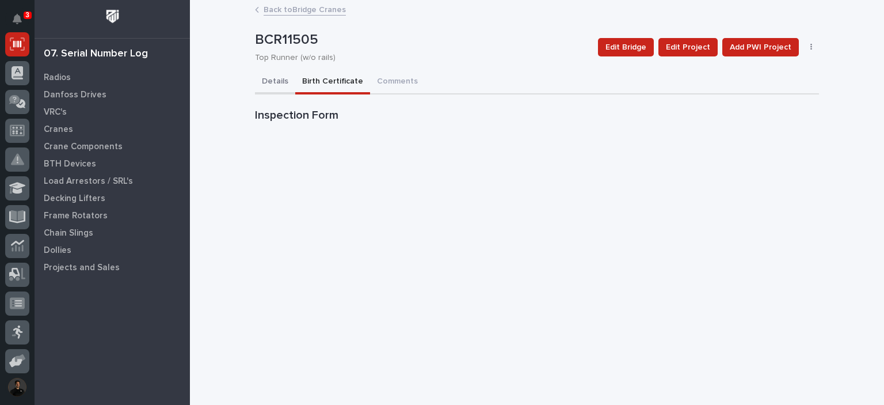
click at [265, 81] on button "Details" at bounding box center [275, 82] width 40 height 24
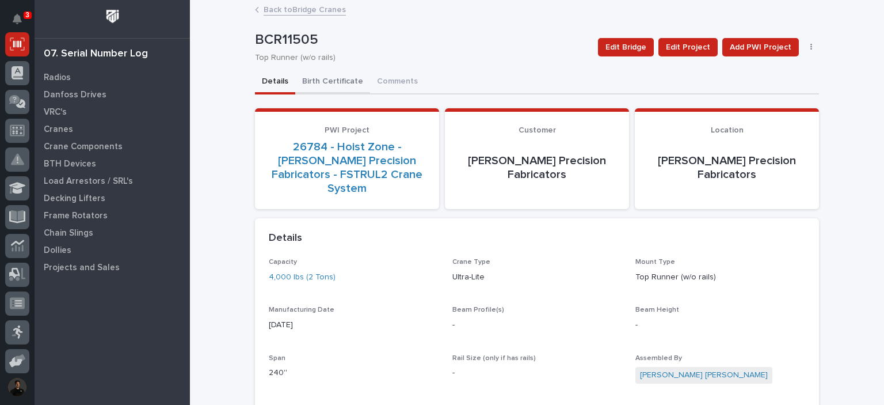
click at [315, 81] on button "Birth Certificate" at bounding box center [332, 82] width 75 height 24
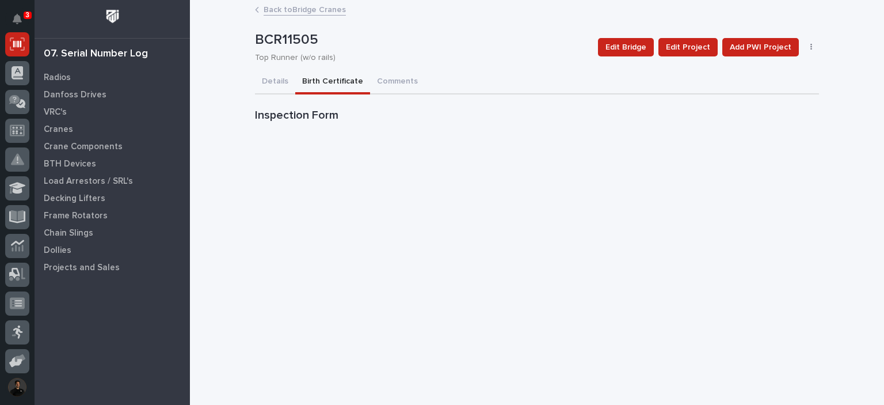
click at [319, 81] on button "Birth Certificate" at bounding box center [332, 82] width 75 height 24
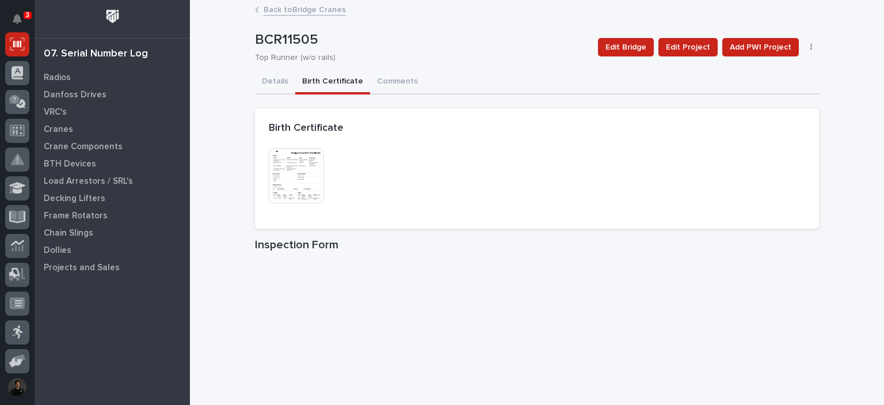
click at [294, 181] on img at bounding box center [296, 175] width 55 height 55
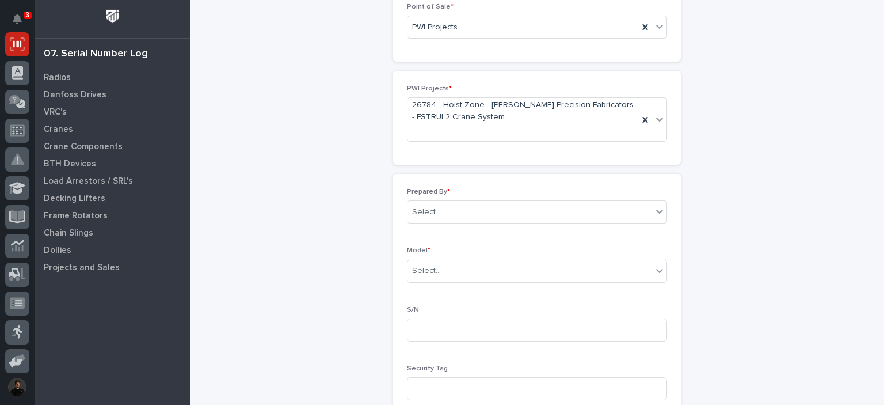
scroll to position [115, 0]
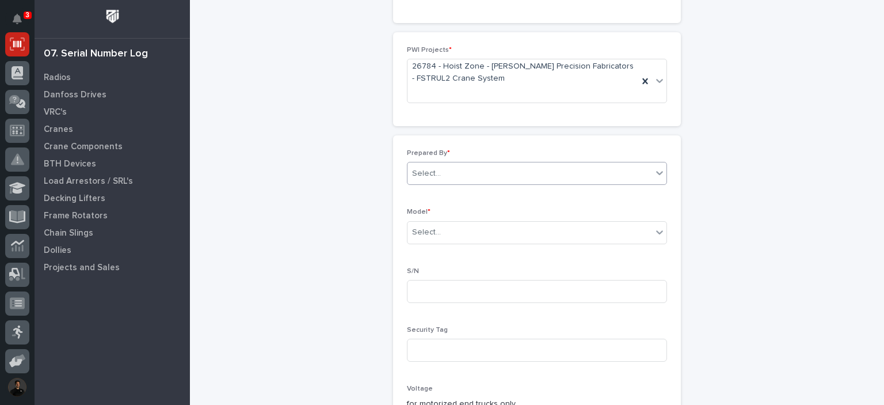
click at [461, 174] on div "Select..." at bounding box center [530, 173] width 245 height 19
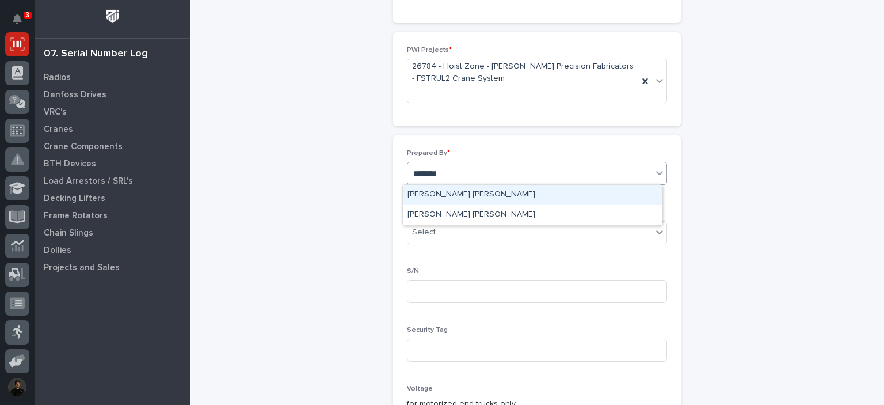
type input "*********"
click at [463, 191] on div "[PERSON_NAME] [PERSON_NAME]" at bounding box center [532, 195] width 259 height 20
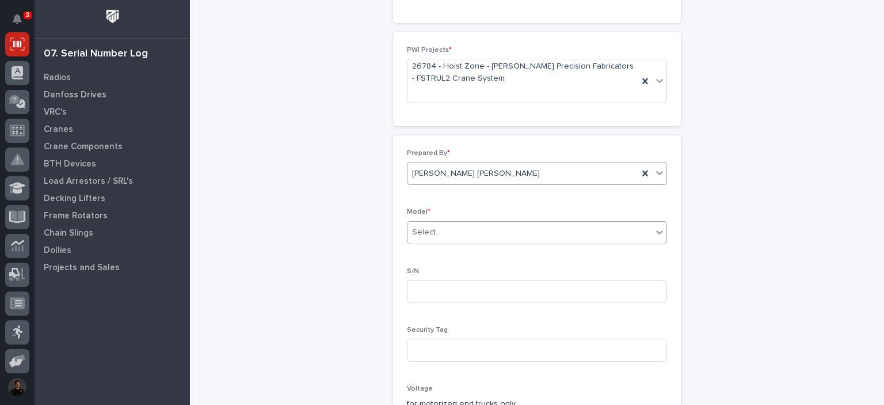
click at [449, 233] on div "Select..." at bounding box center [530, 232] width 245 height 19
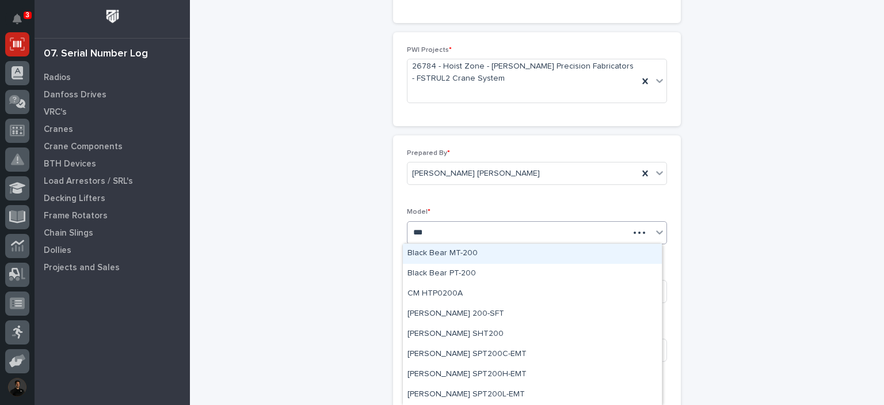
type input "****"
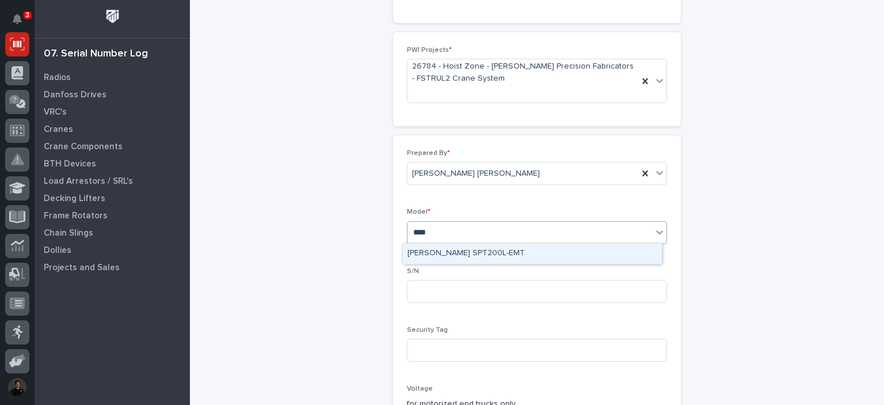
click at [485, 256] on div "Starke SPT200L-EMT" at bounding box center [532, 254] width 259 height 20
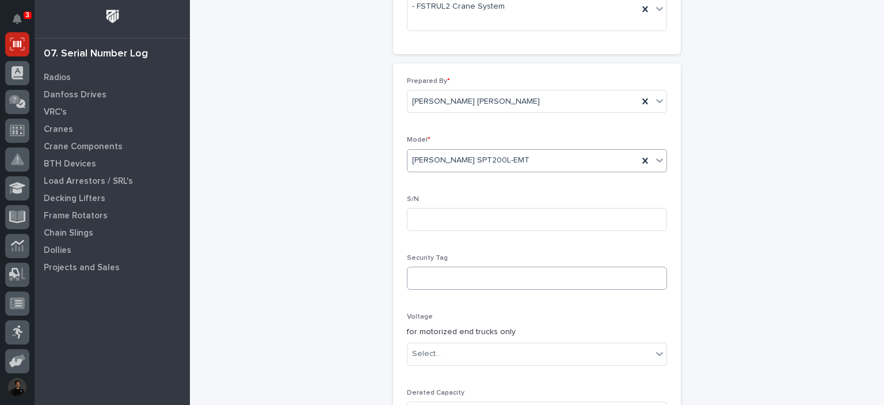
scroll to position [230, 0]
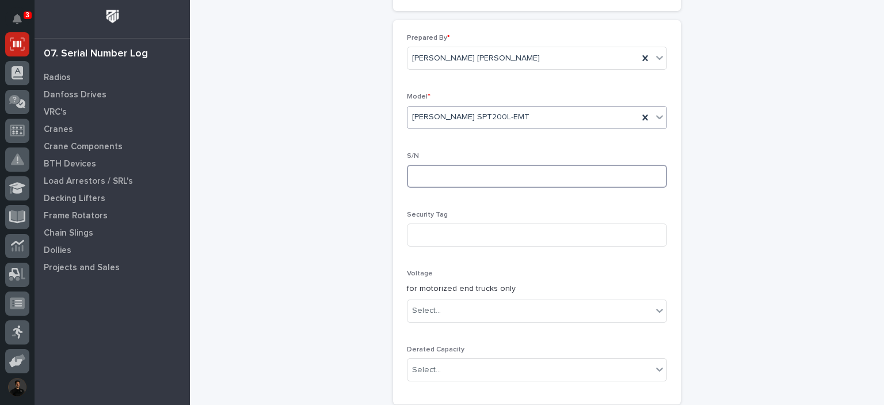
click at [473, 180] on input at bounding box center [537, 176] width 260 height 23
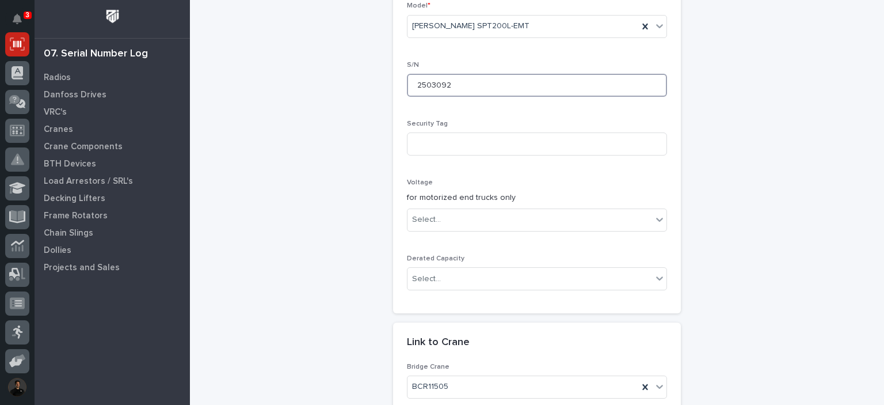
scroll to position [345, 0]
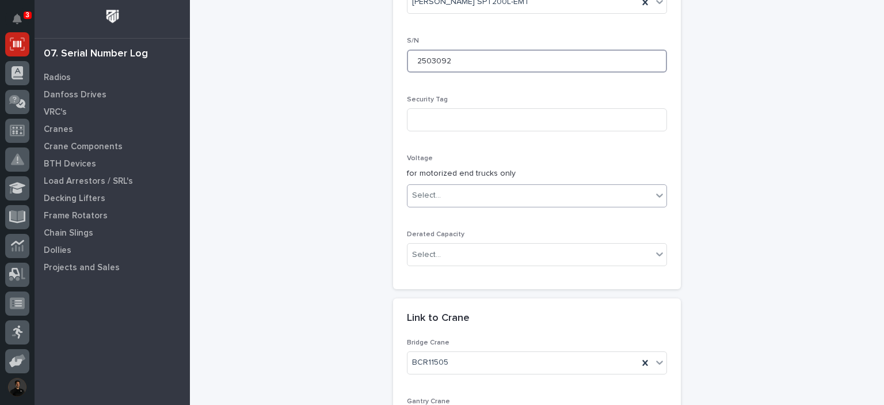
type input "2503092"
click at [476, 189] on div "Select..." at bounding box center [530, 195] width 245 height 19
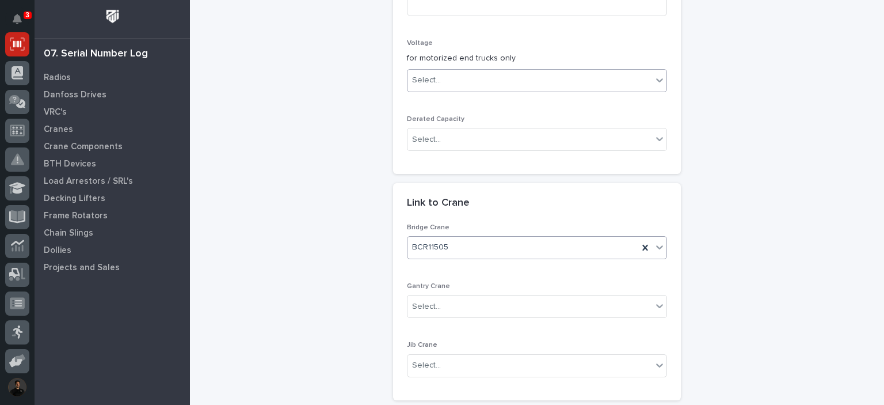
scroll to position [571, 0]
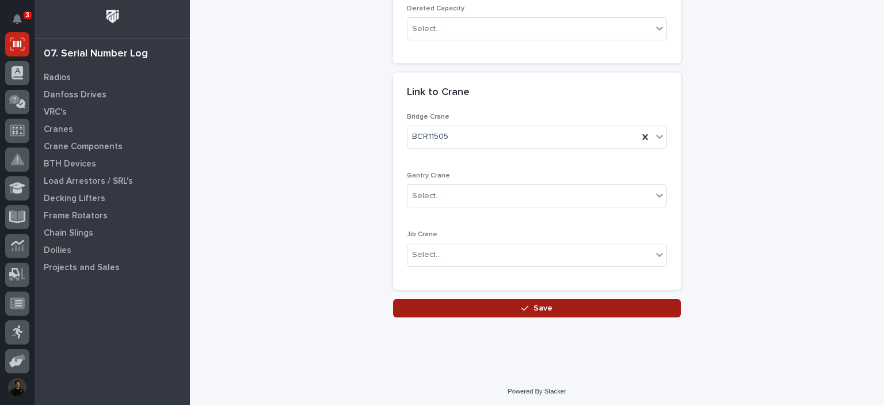
click at [507, 306] on button "Save" at bounding box center [537, 308] width 288 height 18
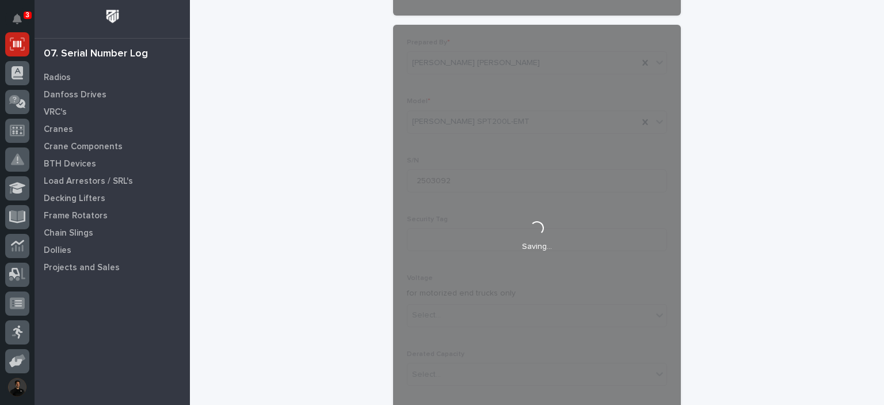
scroll to position [0, 0]
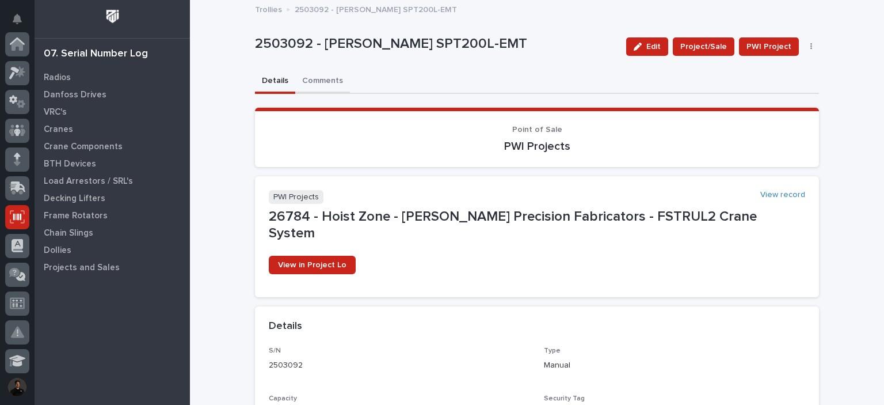
scroll to position [173, 0]
click at [317, 83] on button "Comments" at bounding box center [322, 82] width 55 height 24
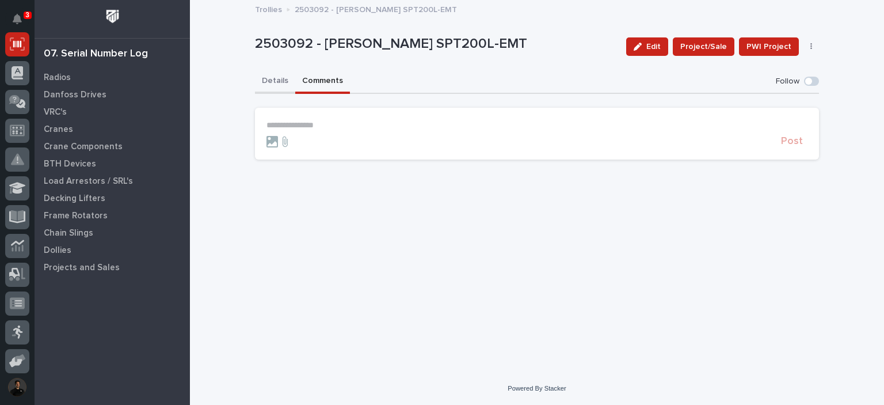
click at [271, 75] on button "Details" at bounding box center [275, 82] width 40 height 24
